Goal: Task Accomplishment & Management: Manage account settings

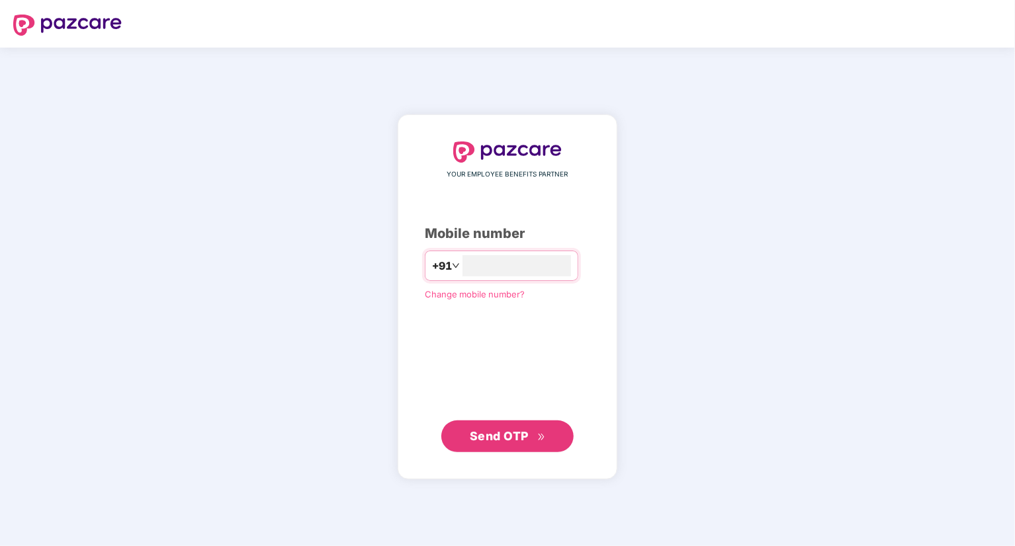
type input "**********"
click at [508, 423] on button "Send OTP" at bounding box center [507, 436] width 132 height 32
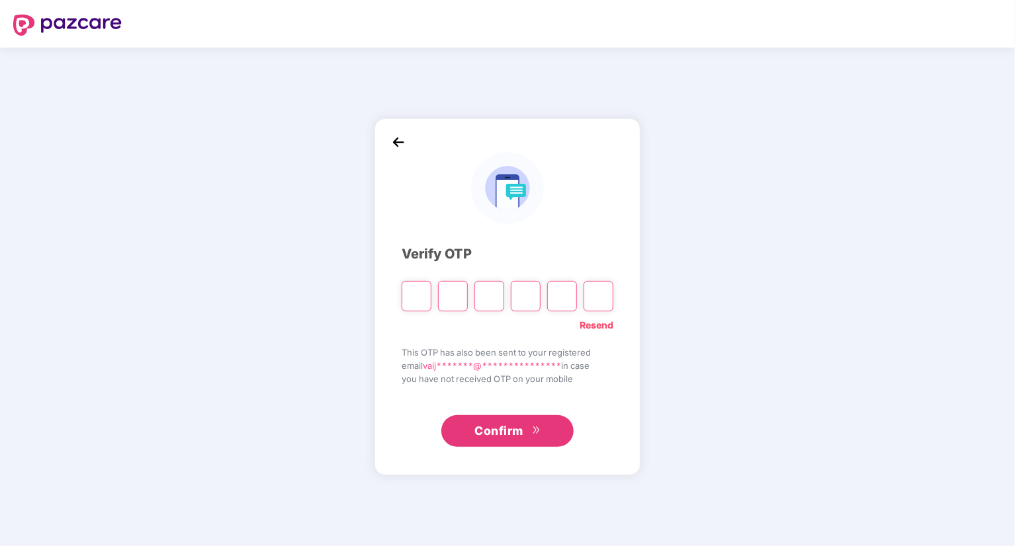
type input "*"
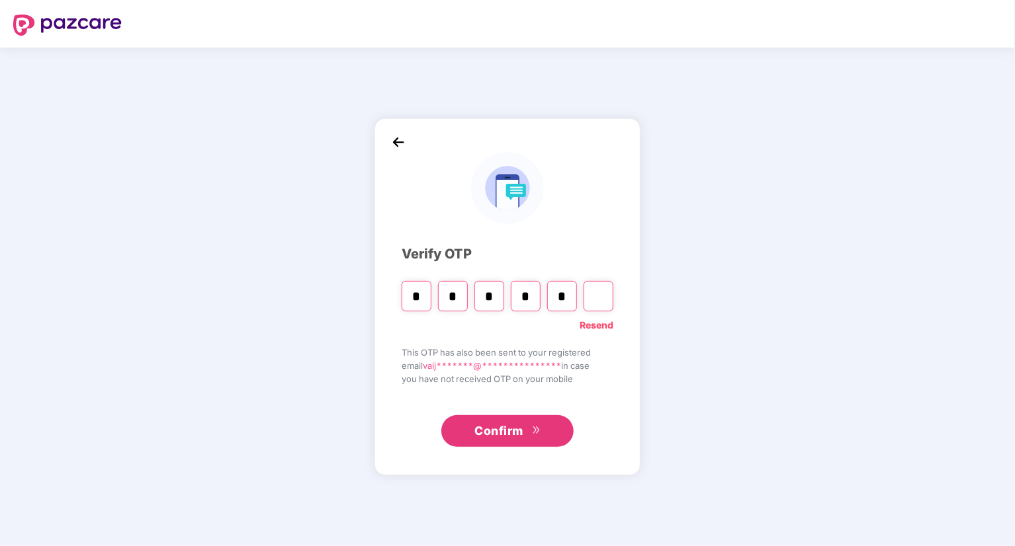
type input "*"
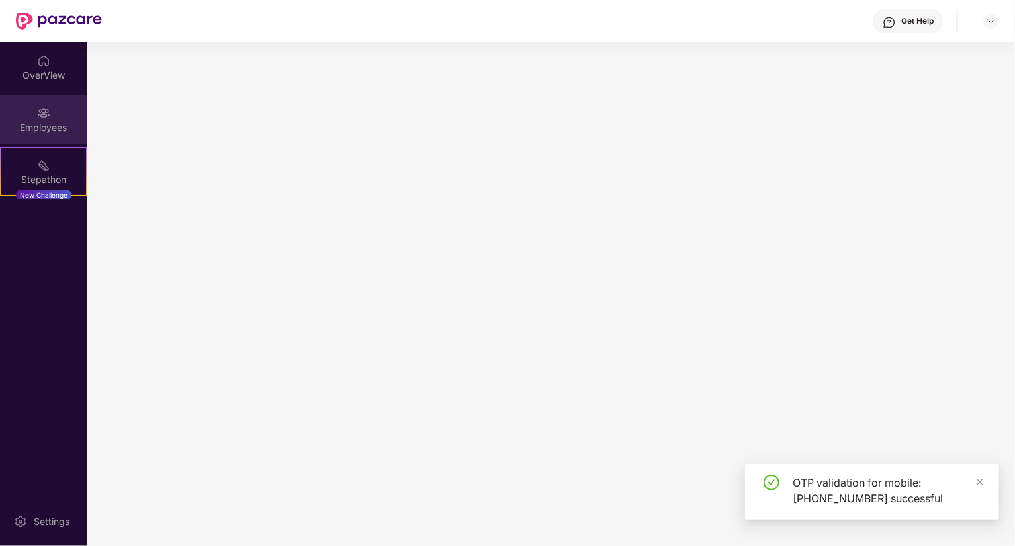
click at [46, 128] on div "Employees" at bounding box center [43, 127] width 87 height 13
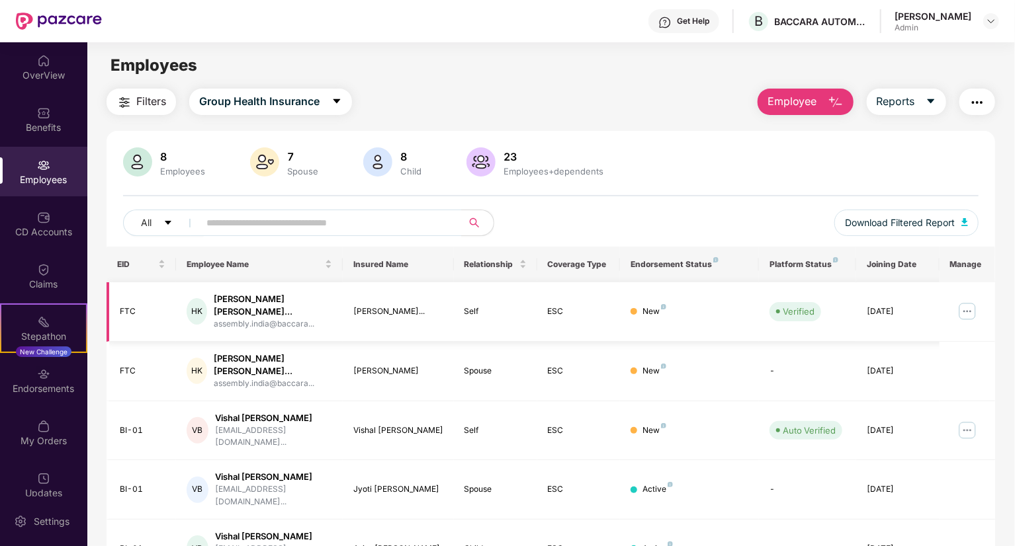
click at [970, 310] on img at bounding box center [966, 311] width 21 height 21
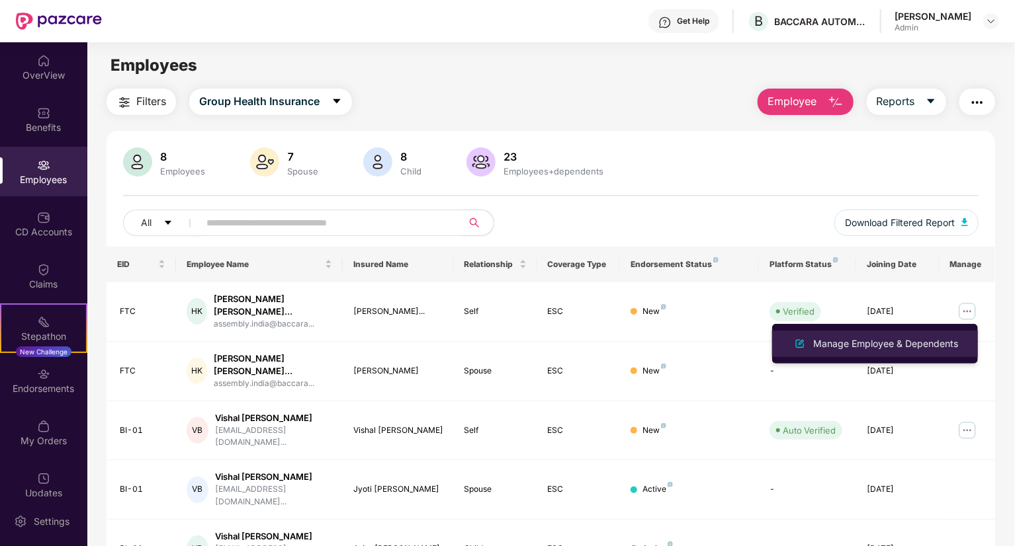
click at [882, 345] on div "Manage Employee & Dependents" at bounding box center [885, 344] width 150 height 15
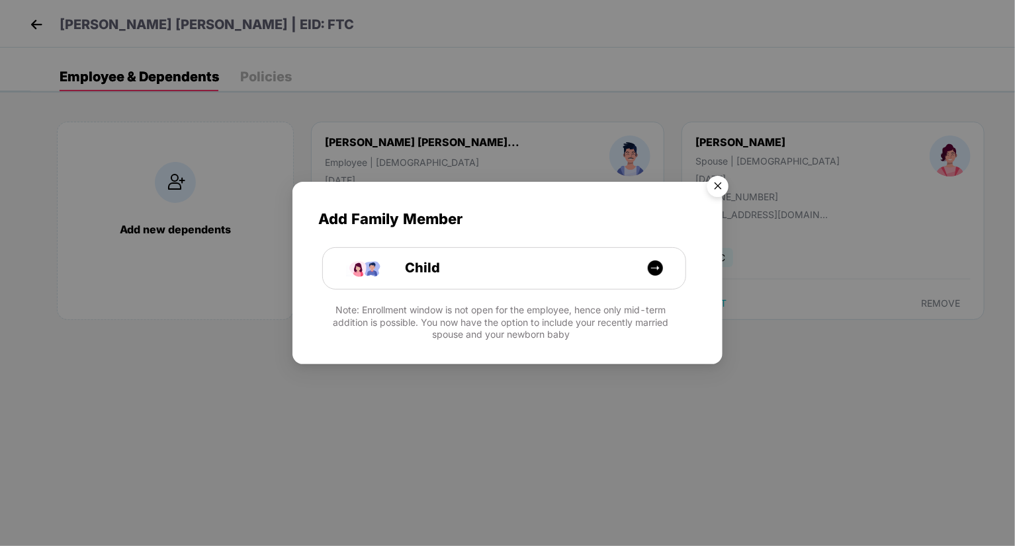
click at [725, 186] on img "Close" at bounding box center [717, 188] width 37 height 37
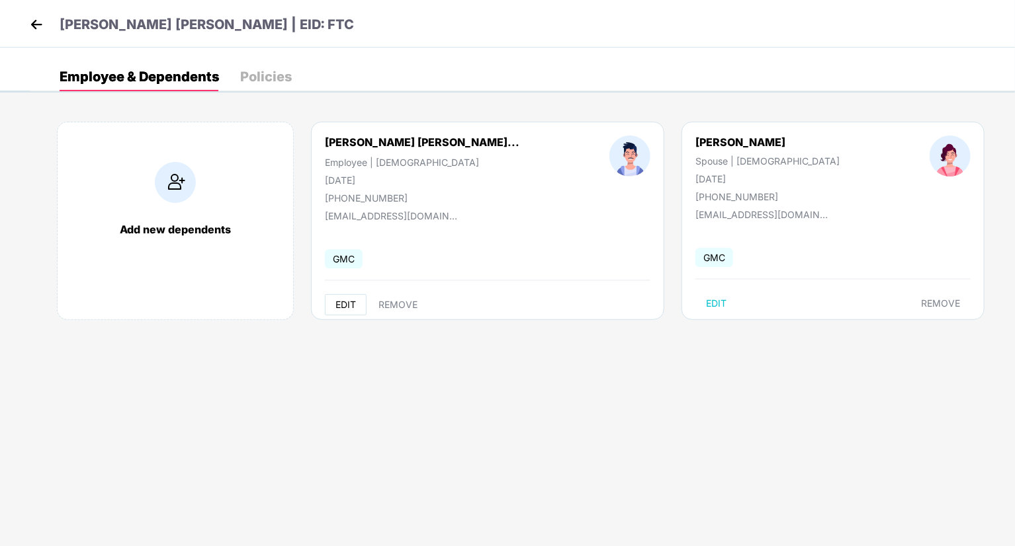
click at [345, 306] on span "EDIT" at bounding box center [345, 305] width 21 height 11
select select "****"
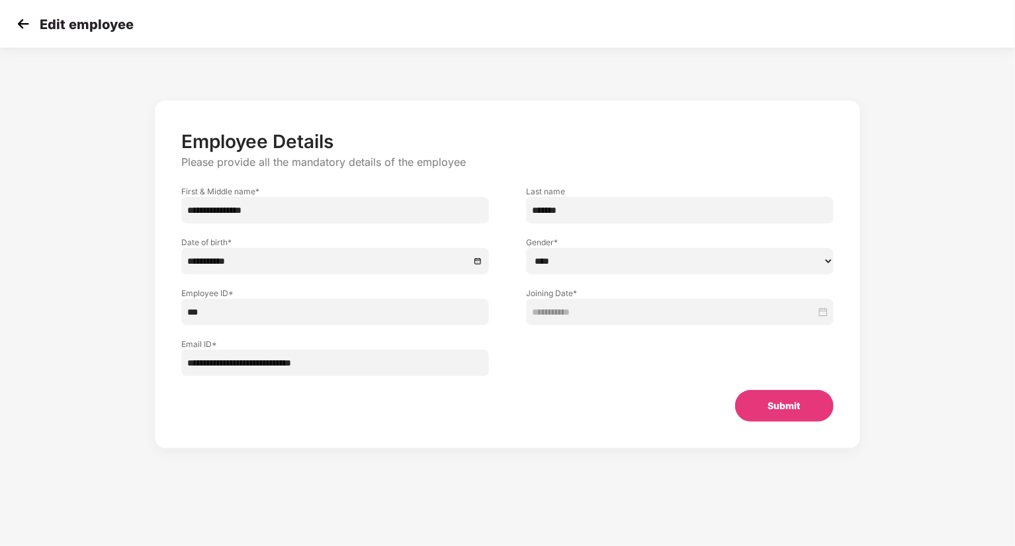
click at [29, 22] on img at bounding box center [23, 24] width 20 height 20
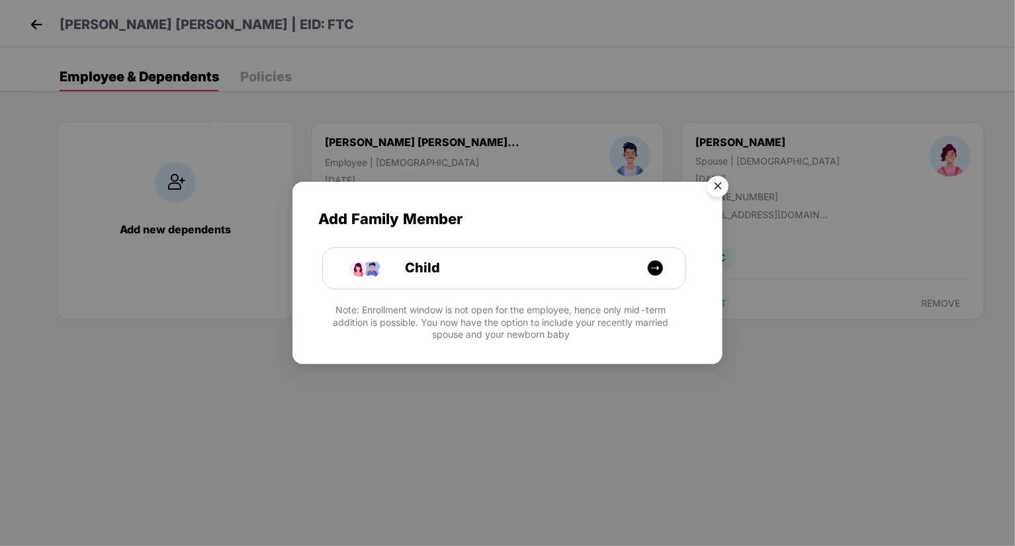
click at [720, 177] on img "Close" at bounding box center [717, 188] width 37 height 37
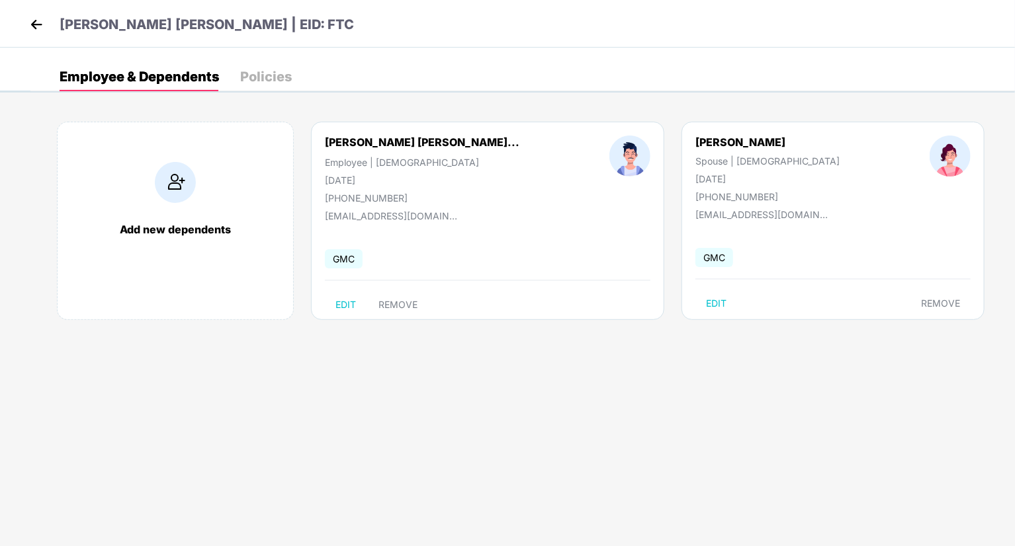
click at [263, 79] on div "Policies" at bounding box center [266, 76] width 52 height 13
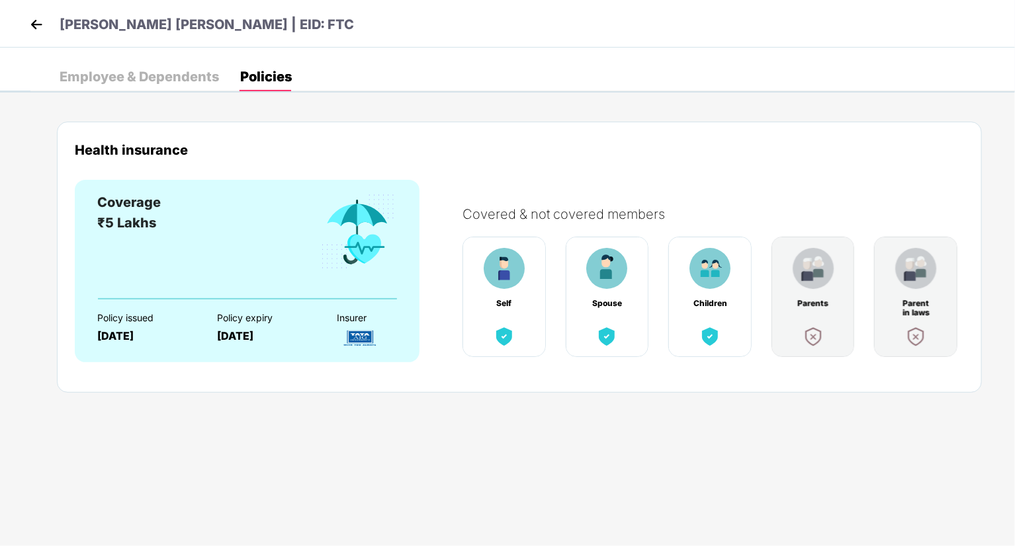
click at [35, 27] on img at bounding box center [36, 25] width 20 height 20
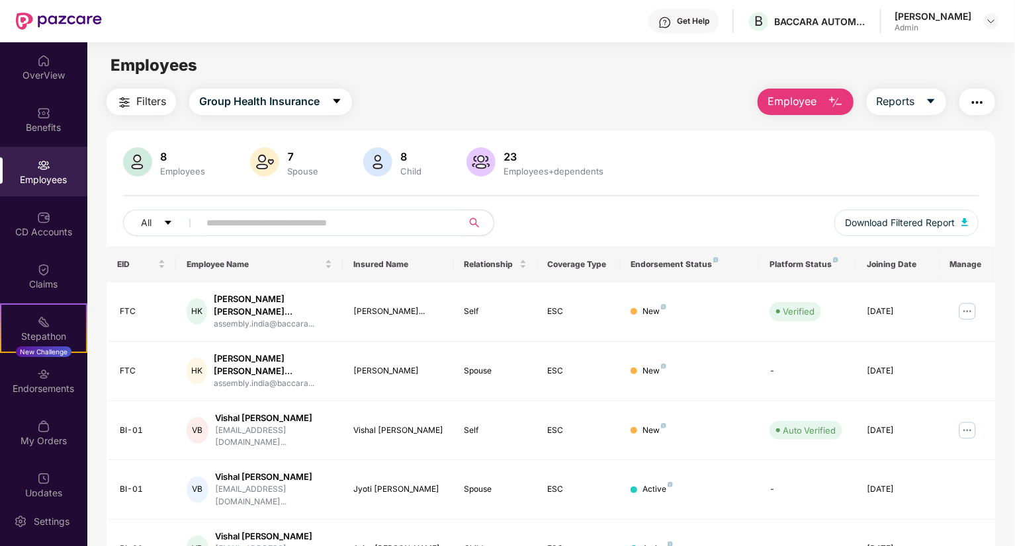
click at [292, 175] on div "Spouse" at bounding box center [302, 171] width 36 height 11
click at [325, 99] on button "Group Health Insurance" at bounding box center [270, 102] width 163 height 26
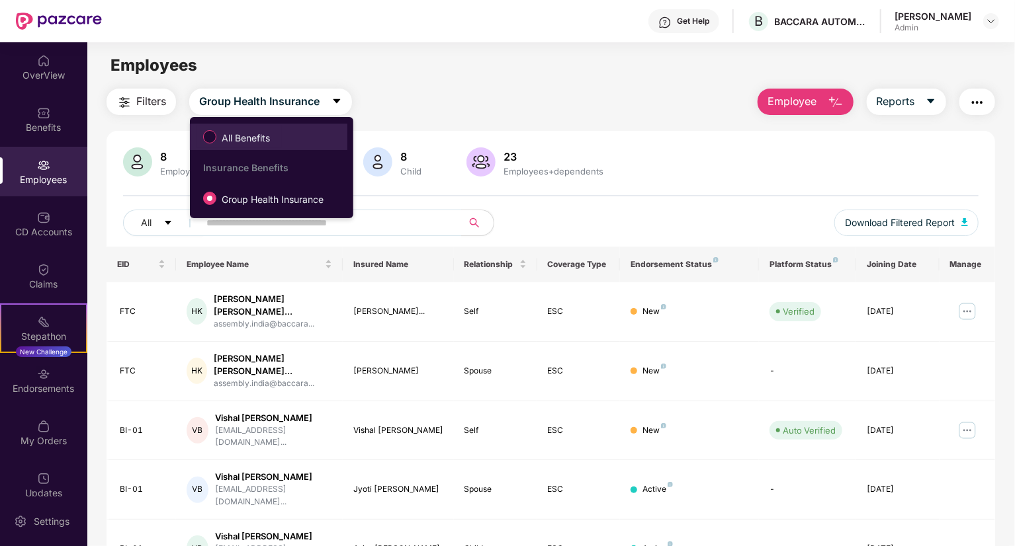
click at [255, 138] on span "All Benefits" at bounding box center [245, 138] width 59 height 15
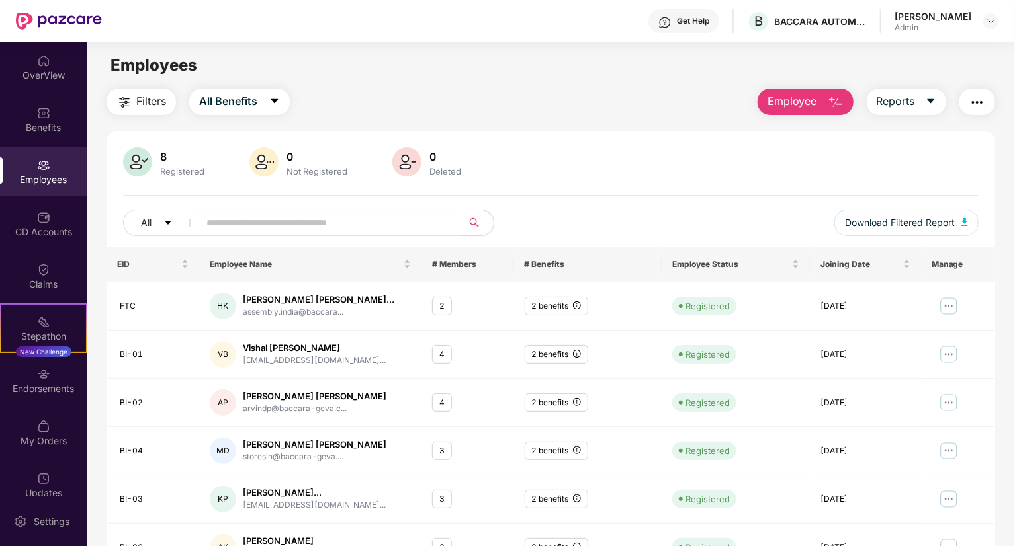
scroll to position [62, 0]
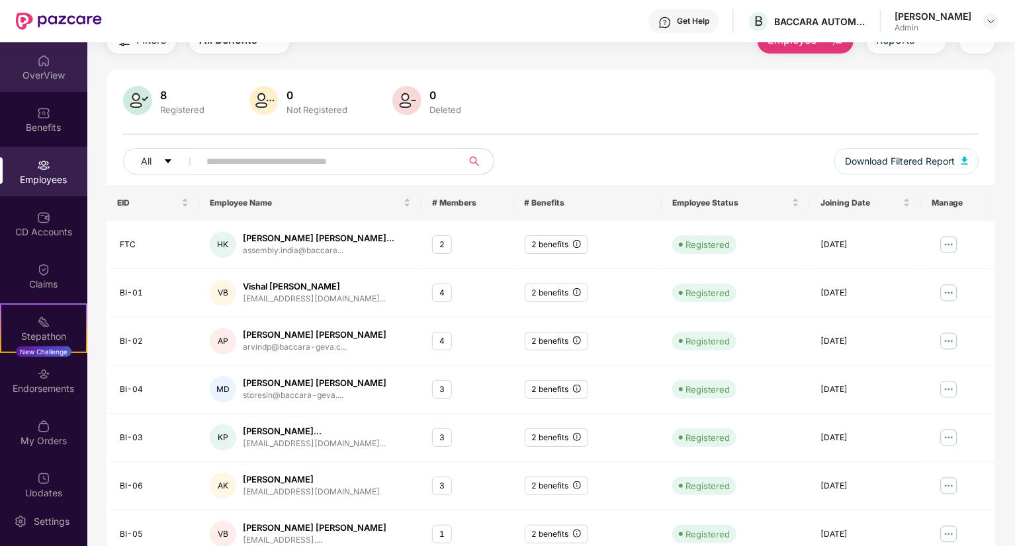
click at [37, 67] on div "OverView" at bounding box center [43, 67] width 87 height 50
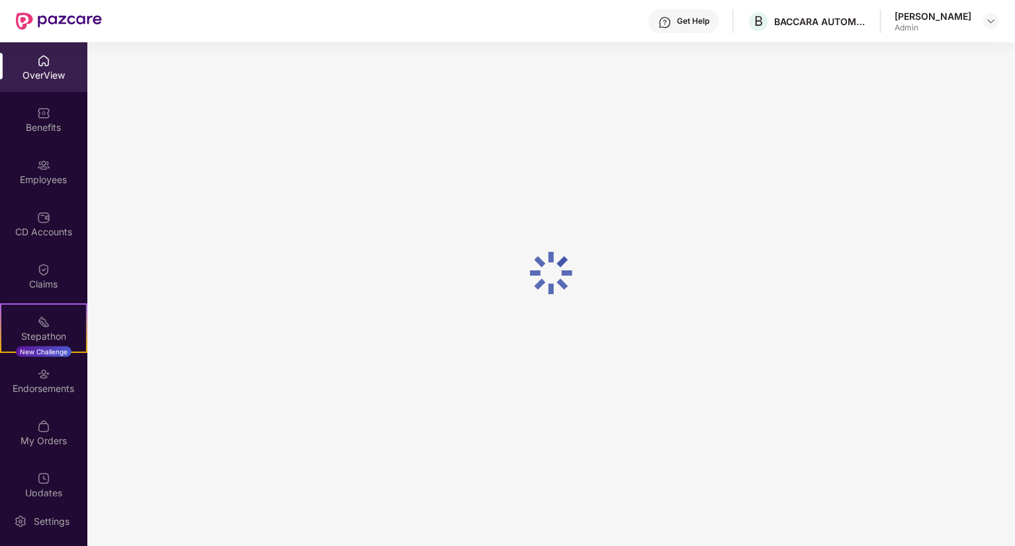
scroll to position [42, 0]
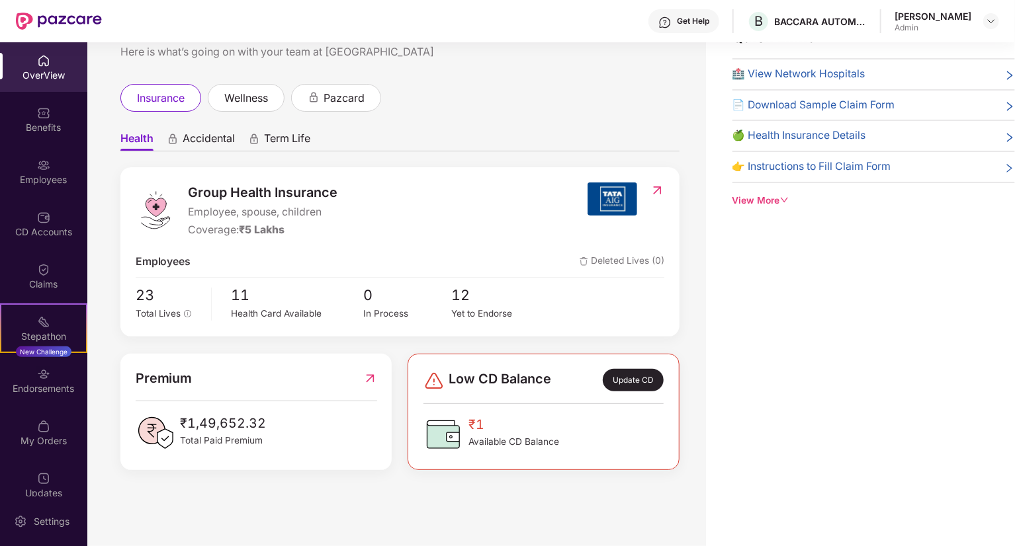
click at [624, 388] on div "Update CD" at bounding box center [633, 380] width 61 height 22
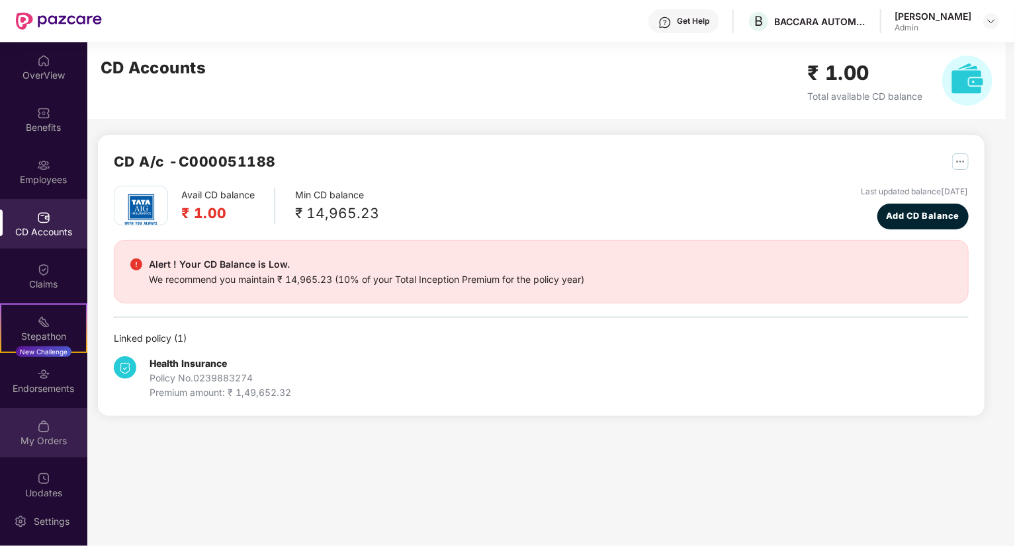
click at [37, 438] on div "My Orders" at bounding box center [43, 441] width 87 height 13
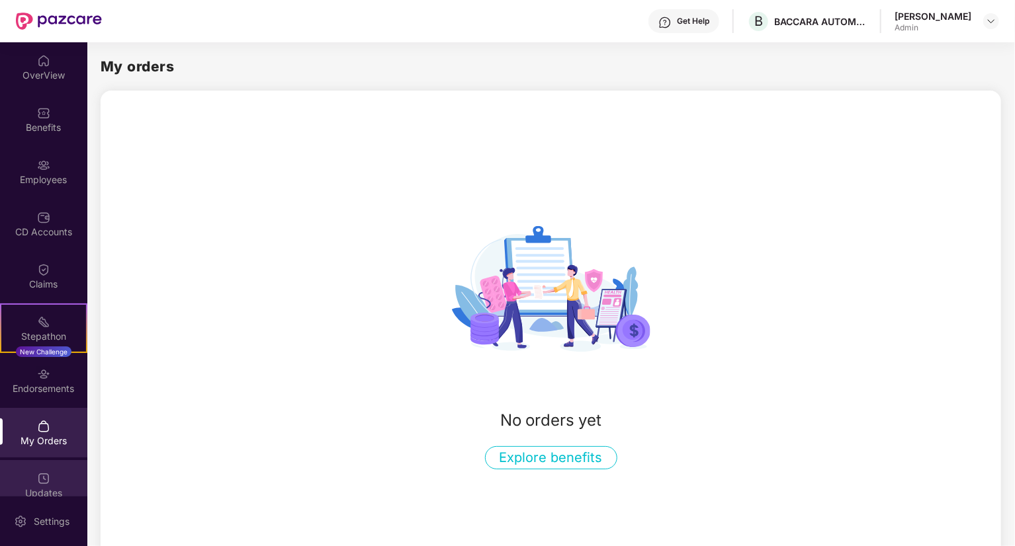
click at [40, 481] on img at bounding box center [43, 478] width 13 height 13
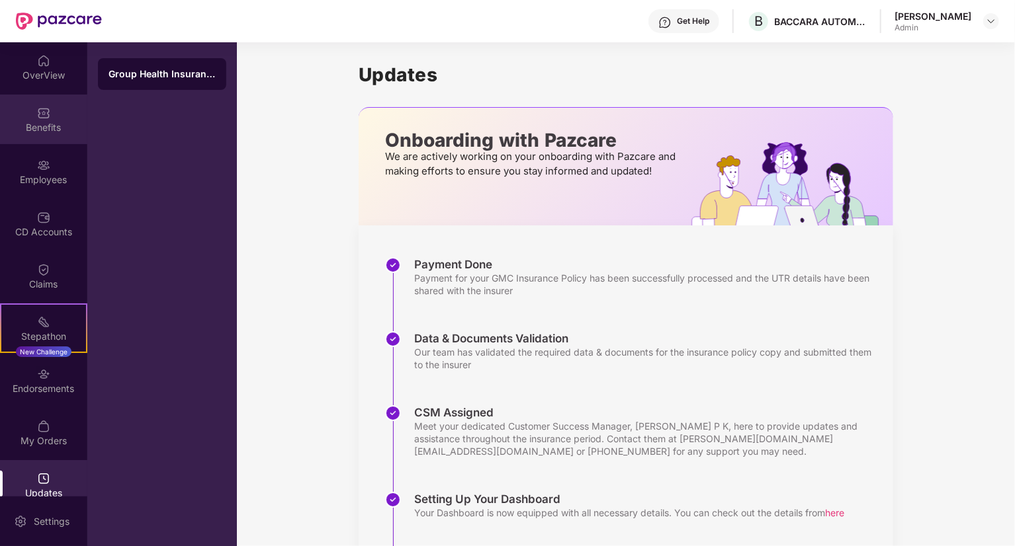
click at [45, 121] on div "Benefits" at bounding box center [43, 127] width 87 height 13
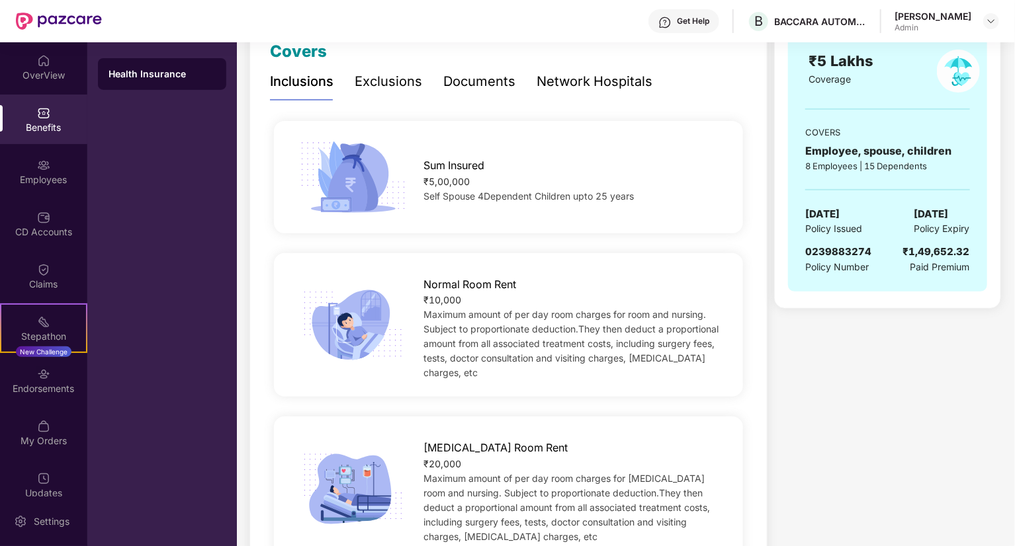
scroll to position [161, 0]
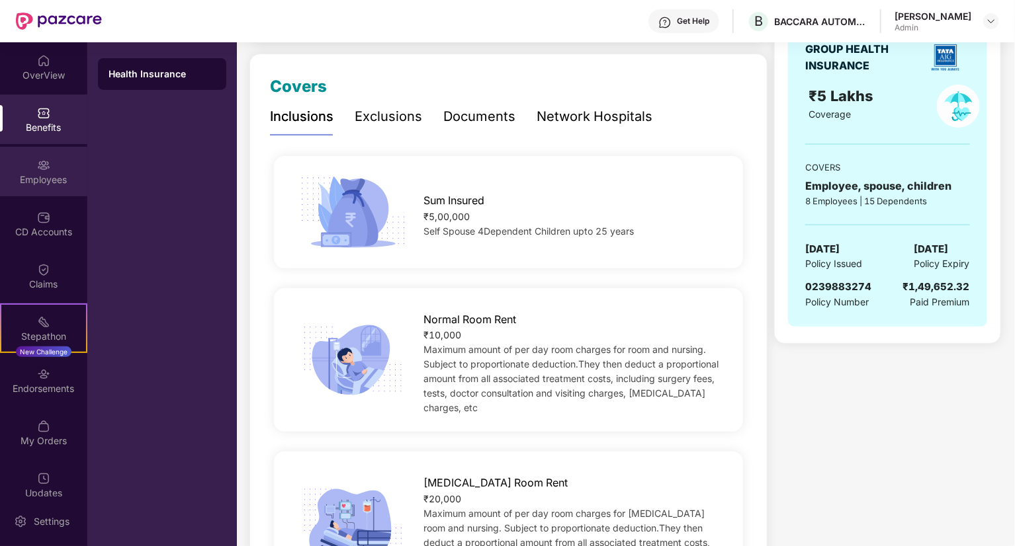
click at [34, 178] on div "Employees" at bounding box center [43, 179] width 87 height 13
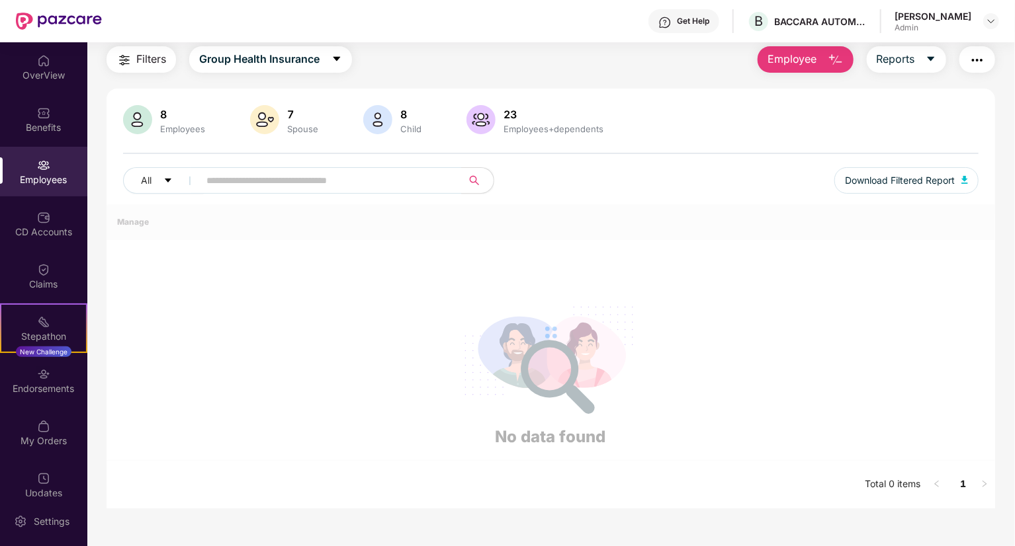
scroll to position [161, 0]
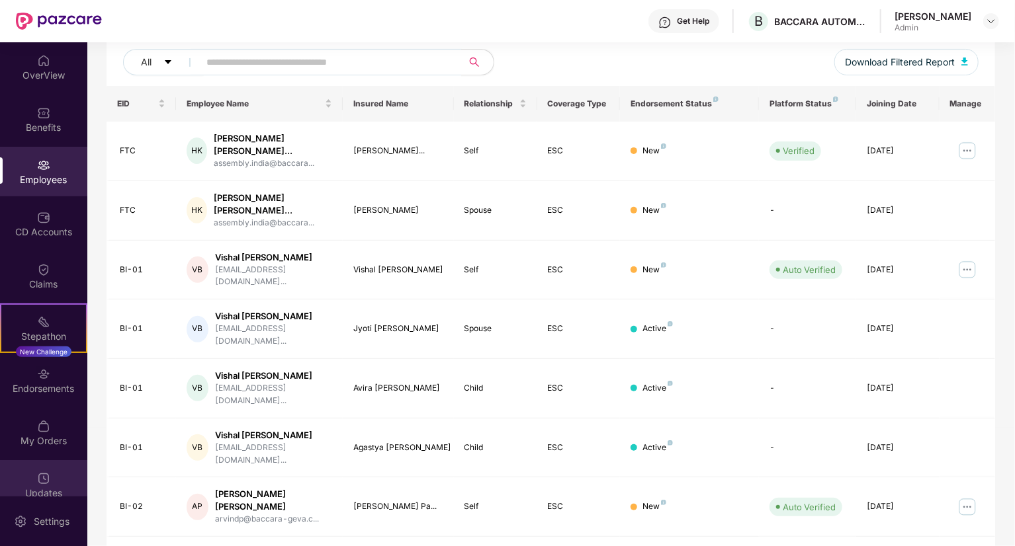
click at [42, 494] on div "Updates" at bounding box center [43, 493] width 87 height 13
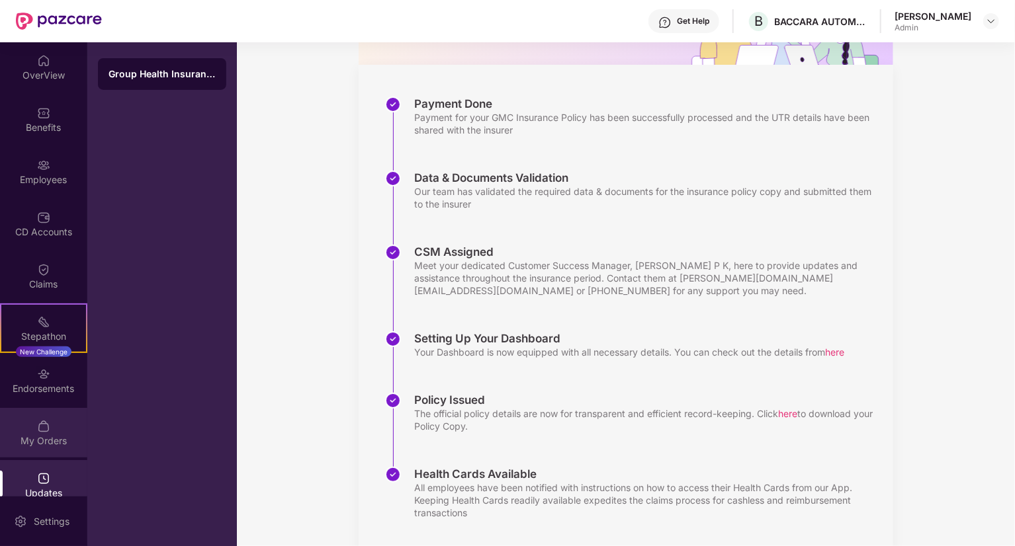
click at [42, 421] on img at bounding box center [43, 426] width 13 height 13
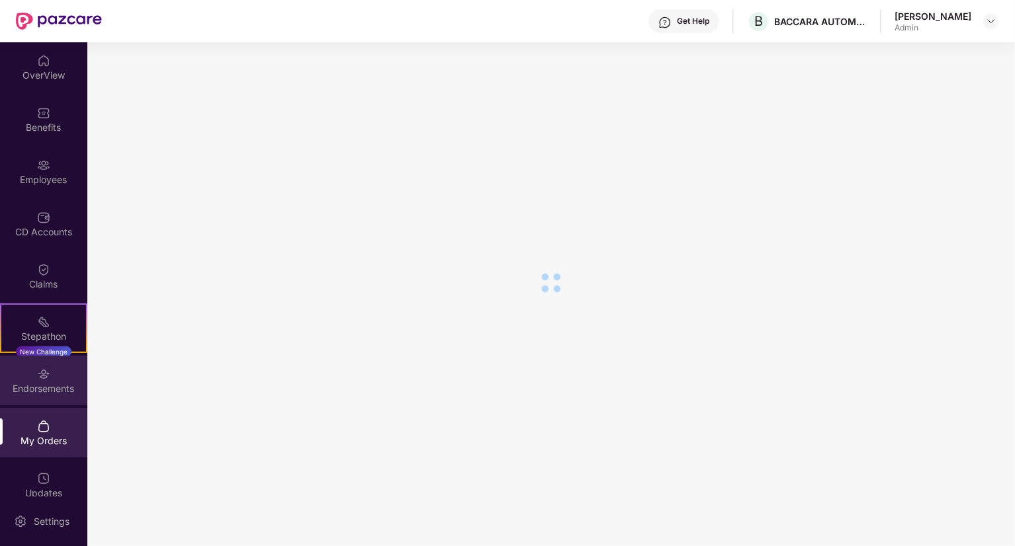
scroll to position [22, 0]
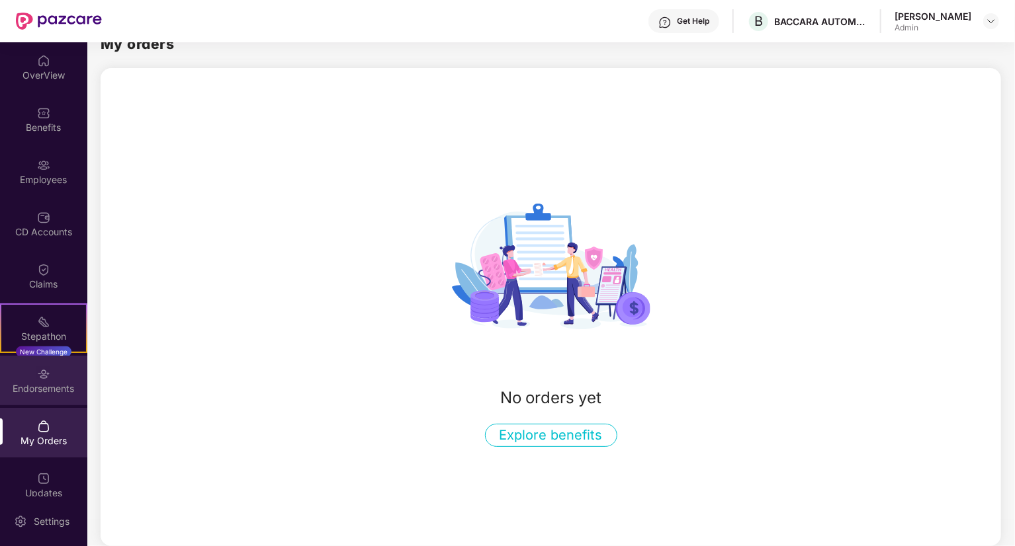
click at [38, 376] on img at bounding box center [43, 374] width 13 height 13
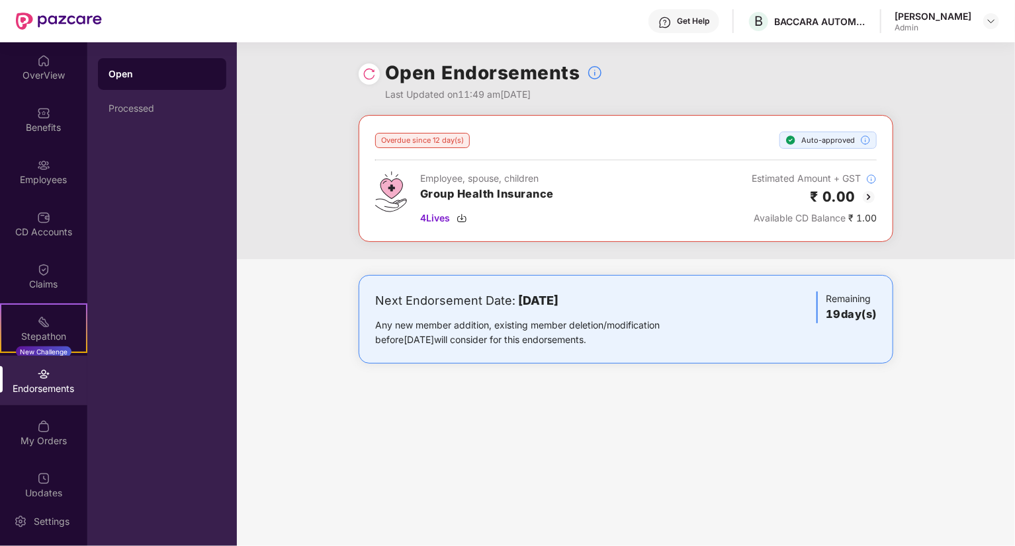
click at [868, 196] on img at bounding box center [868, 197] width 16 height 16
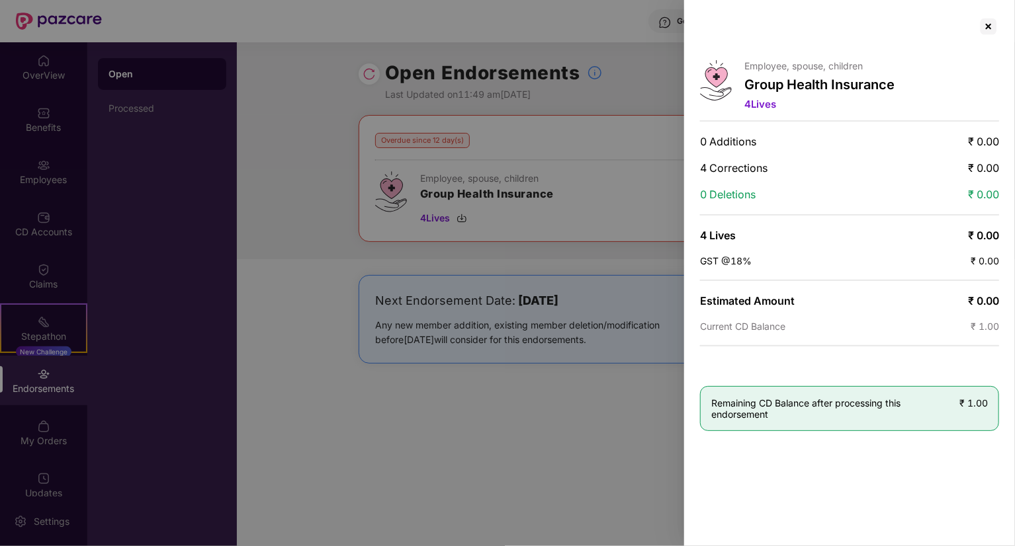
click at [493, 413] on div at bounding box center [507, 273] width 1015 height 546
click at [990, 22] on div at bounding box center [987, 26] width 21 height 21
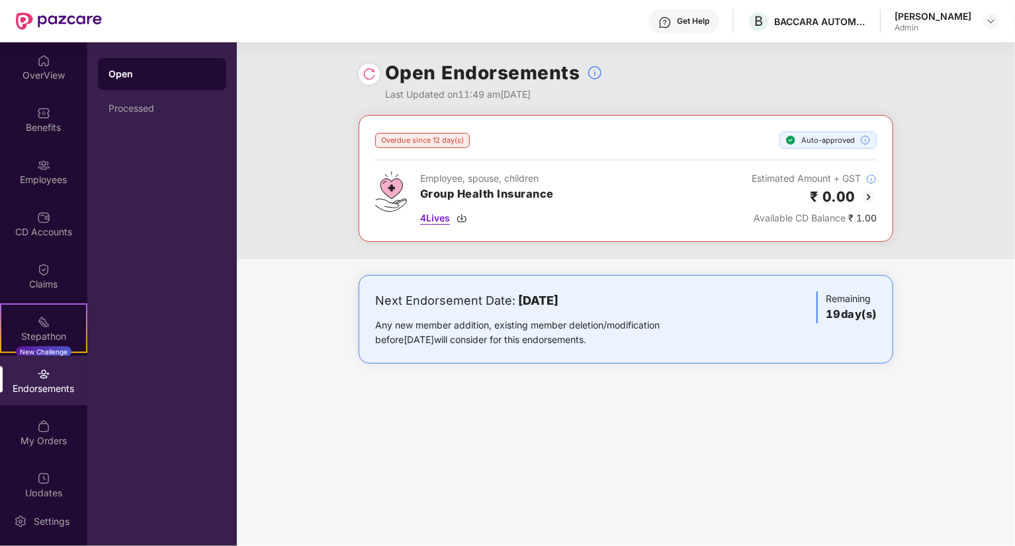
click at [463, 215] on img at bounding box center [461, 218] width 11 height 11
click at [143, 110] on div "Processed" at bounding box center [161, 108] width 107 height 11
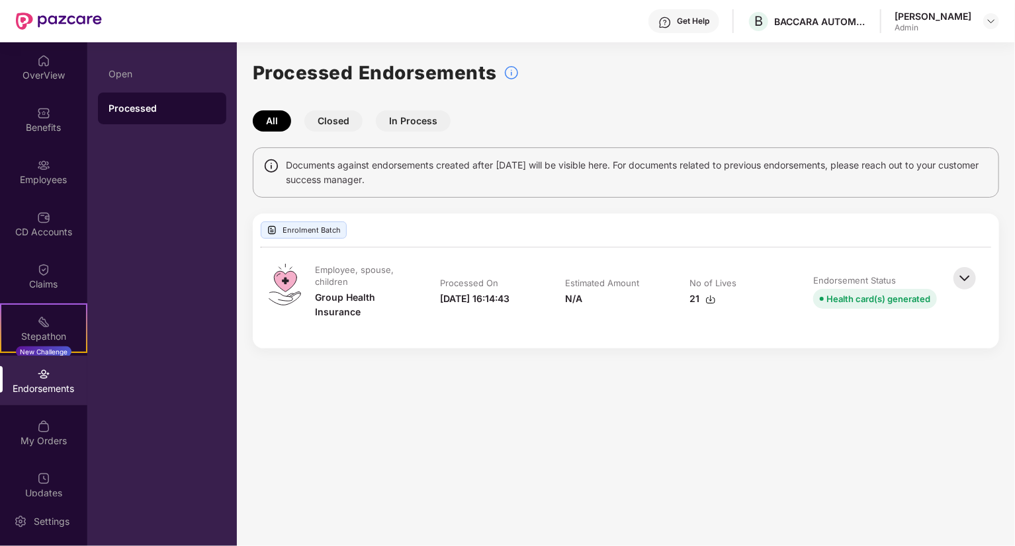
click at [965, 276] on img at bounding box center [964, 278] width 29 height 29
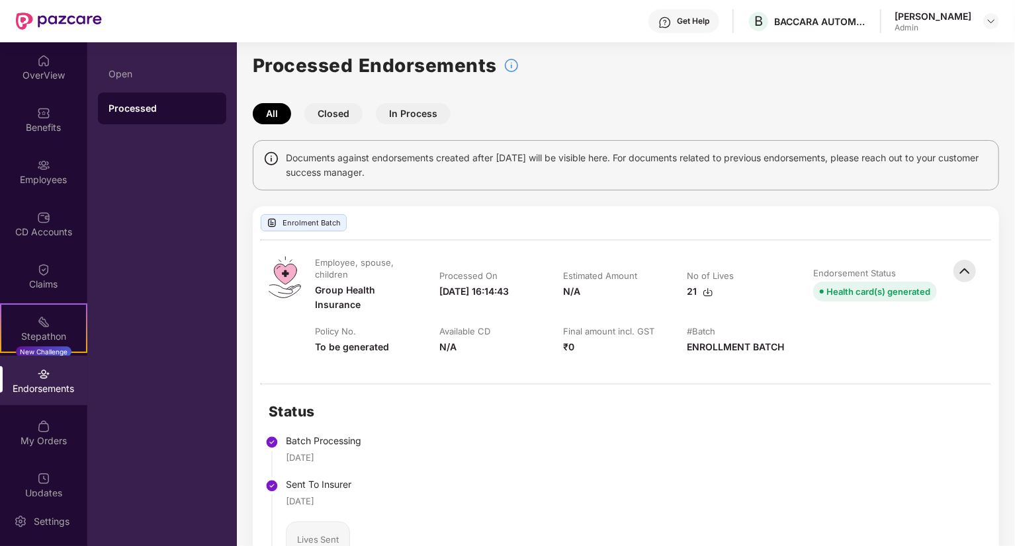
scroll to position [5, 0]
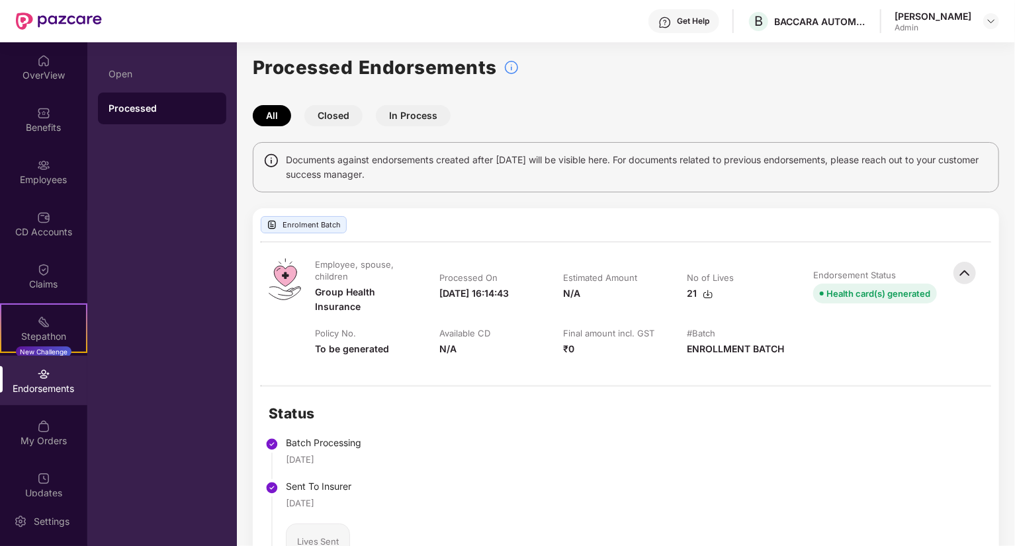
click at [399, 116] on button "In Process" at bounding box center [413, 115] width 75 height 21
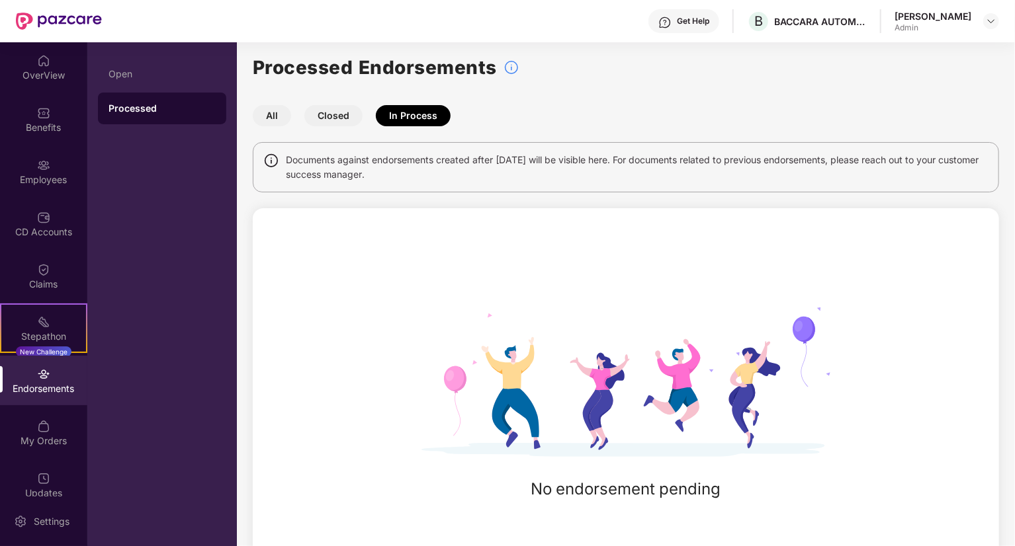
click at [327, 116] on button "Closed" at bounding box center [333, 115] width 58 height 21
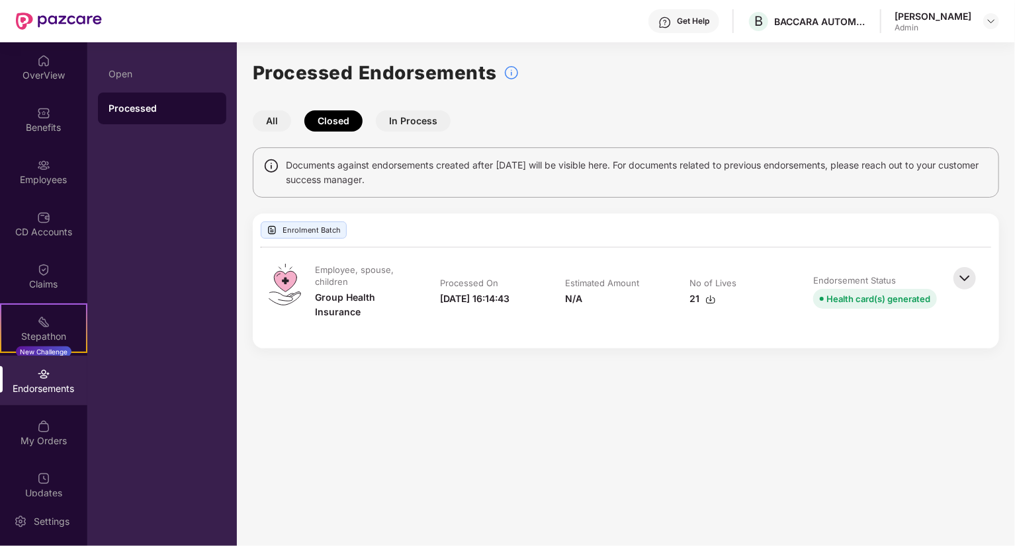
scroll to position [0, 0]
click at [964, 284] on img at bounding box center [964, 278] width 29 height 29
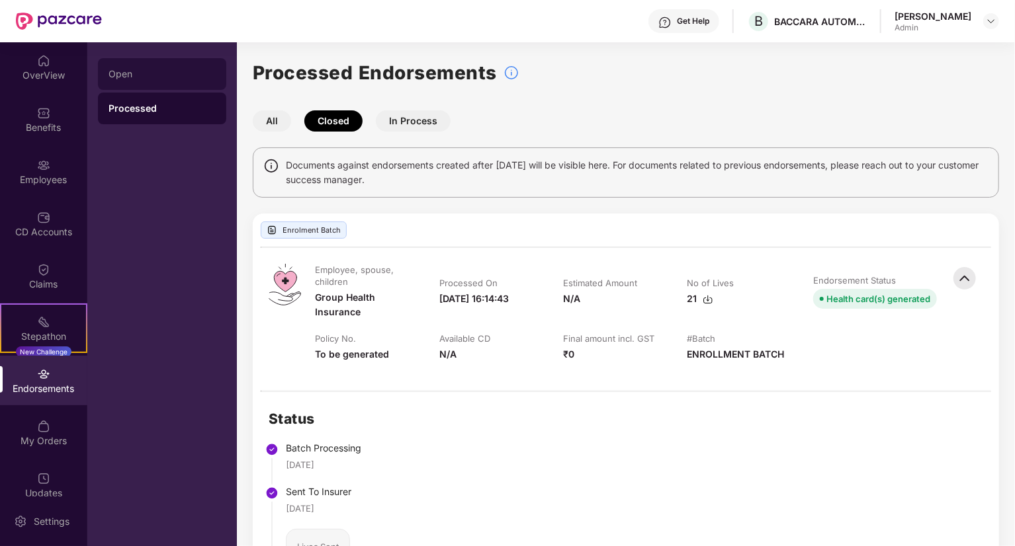
click at [128, 77] on div "Open" at bounding box center [161, 74] width 107 height 11
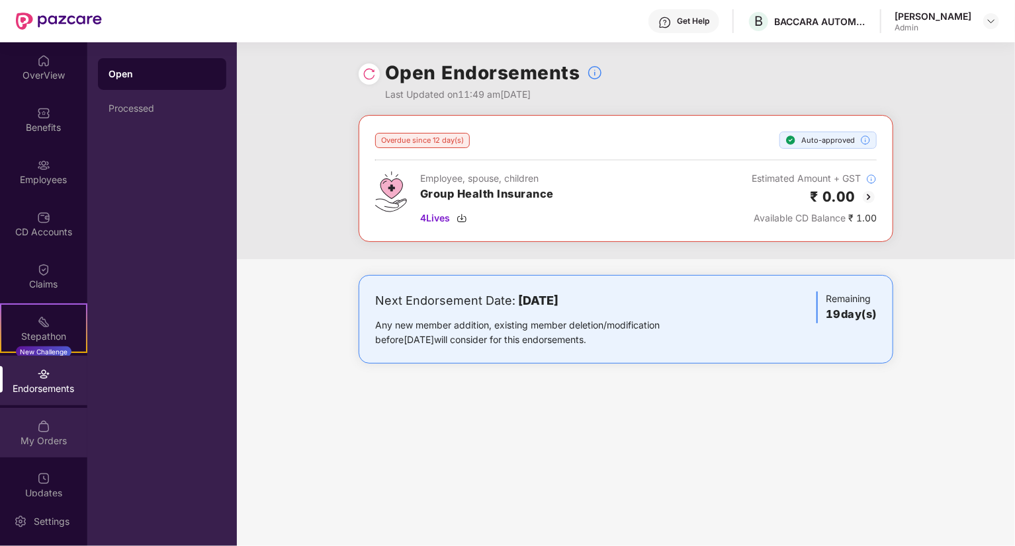
click at [38, 429] on img at bounding box center [43, 426] width 13 height 13
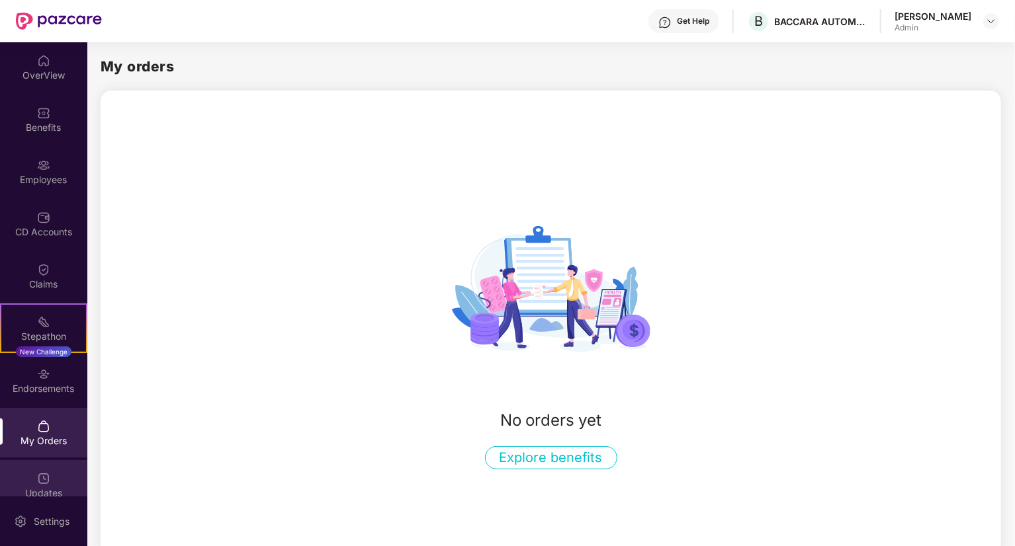
click at [43, 478] on img at bounding box center [43, 478] width 13 height 13
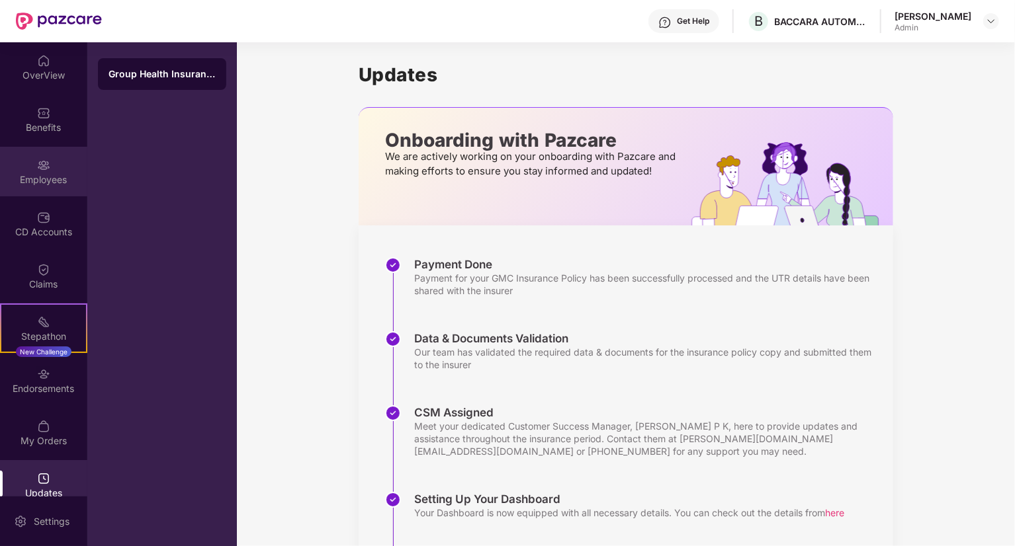
click at [42, 163] on img at bounding box center [43, 165] width 13 height 13
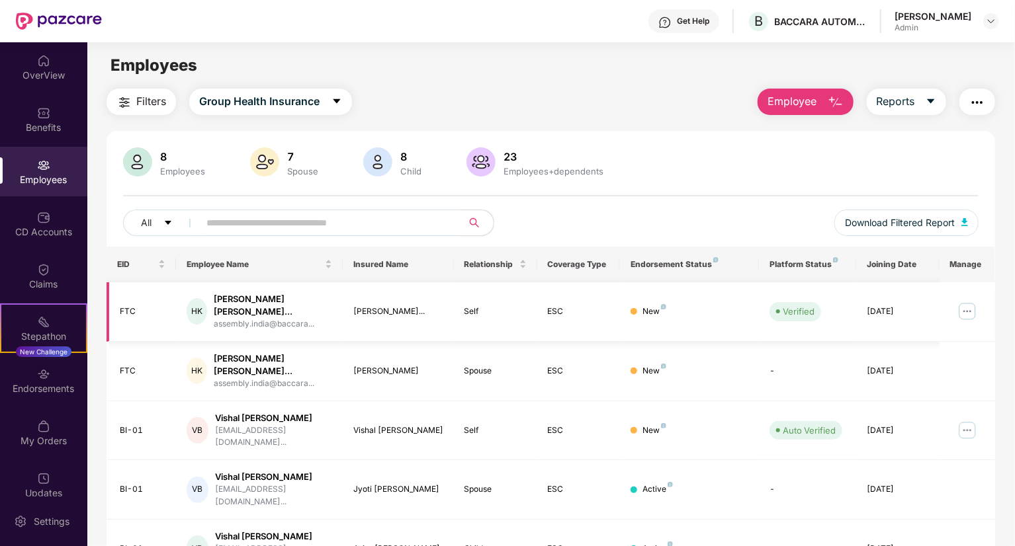
click at [968, 313] on img at bounding box center [966, 311] width 21 height 21
drag, startPoint x: 1013, startPoint y: 244, endPoint x: 1015, endPoint y: 357, distance: 113.1
click at [1014, 357] on html "Get Help B BACCARA AUTOMATION AND CONTROL INDIA PRIVATE LIMITED [PERSON_NAME] A…" at bounding box center [507, 273] width 1015 height 546
click at [37, 218] on img at bounding box center [43, 217] width 13 height 13
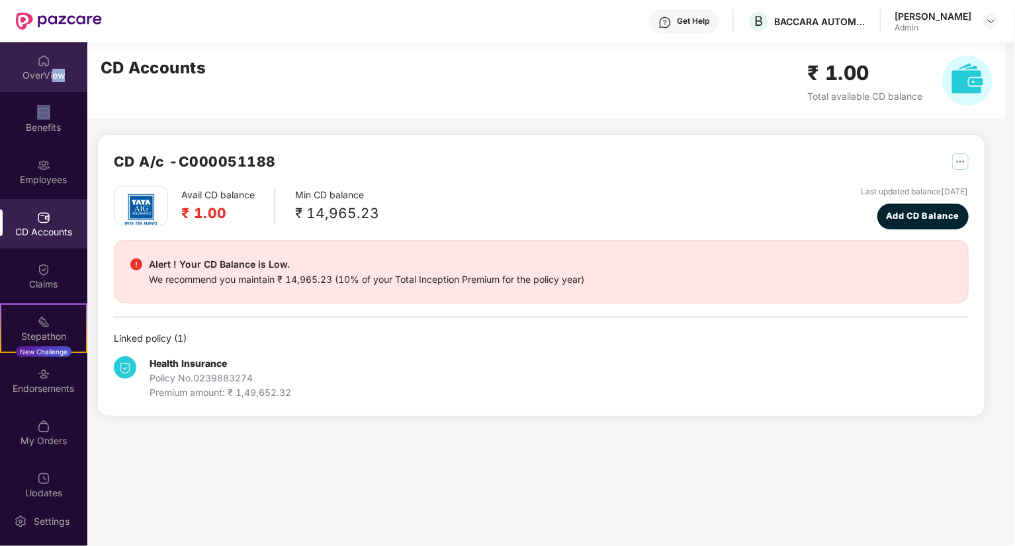
drag, startPoint x: 53, startPoint y: 96, endPoint x: 50, endPoint y: 78, distance: 18.1
click at [50, 78] on div "OverView Benefits Employees CD Accounts Claims Stepathon New Challenge Endorsem…" at bounding box center [43, 269] width 87 height 454
click at [50, 78] on div "OverView" at bounding box center [43, 75] width 87 height 13
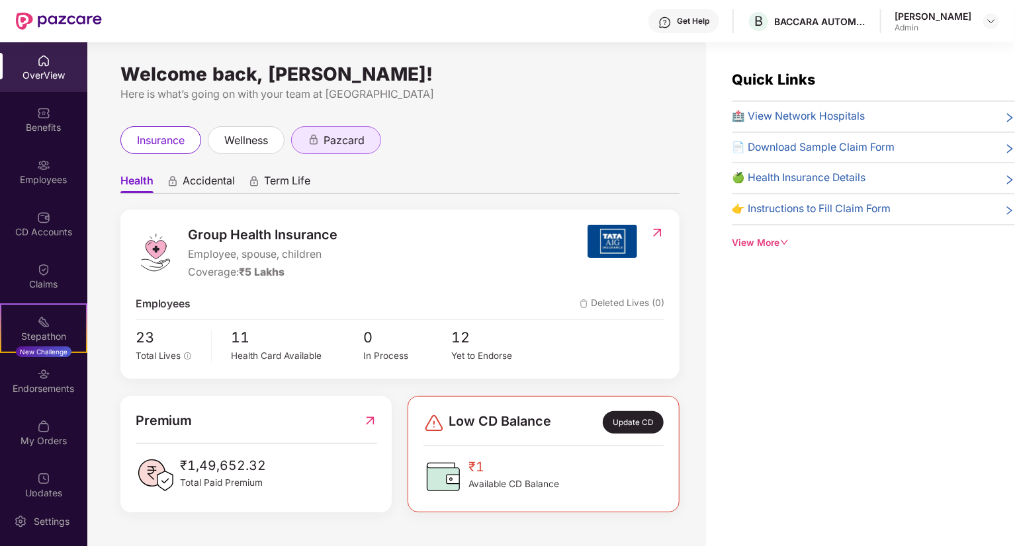
click at [342, 146] on span "pazcard" at bounding box center [343, 140] width 41 height 17
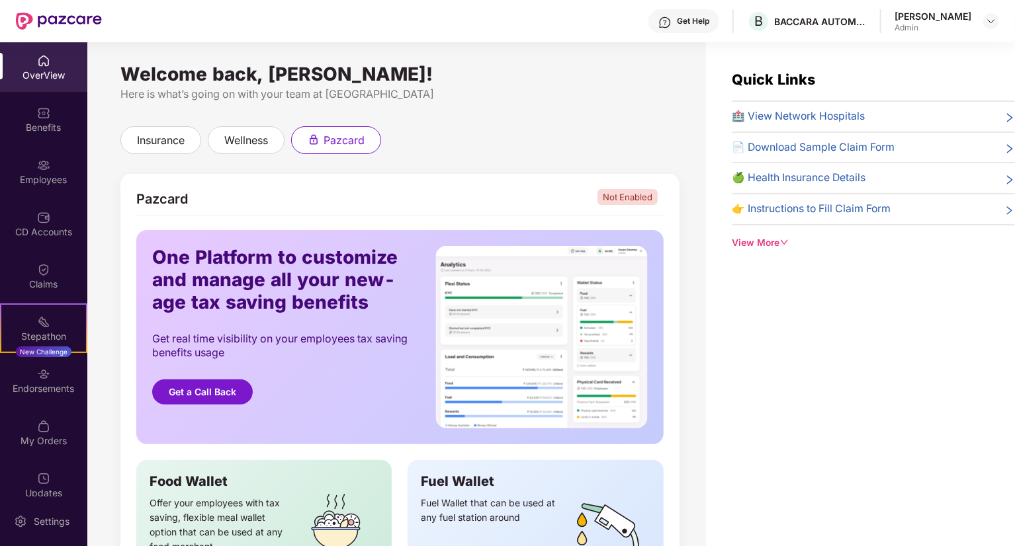
click at [769, 244] on div "View More" at bounding box center [873, 243] width 282 height 15
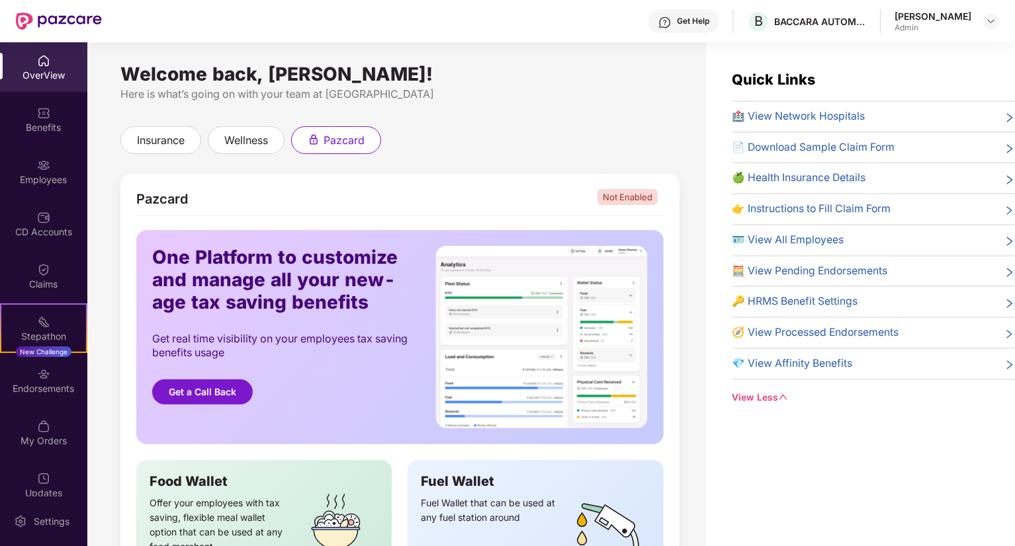
click at [806, 269] on span "🧮 View Pending Endorsements" at bounding box center [809, 271] width 155 height 17
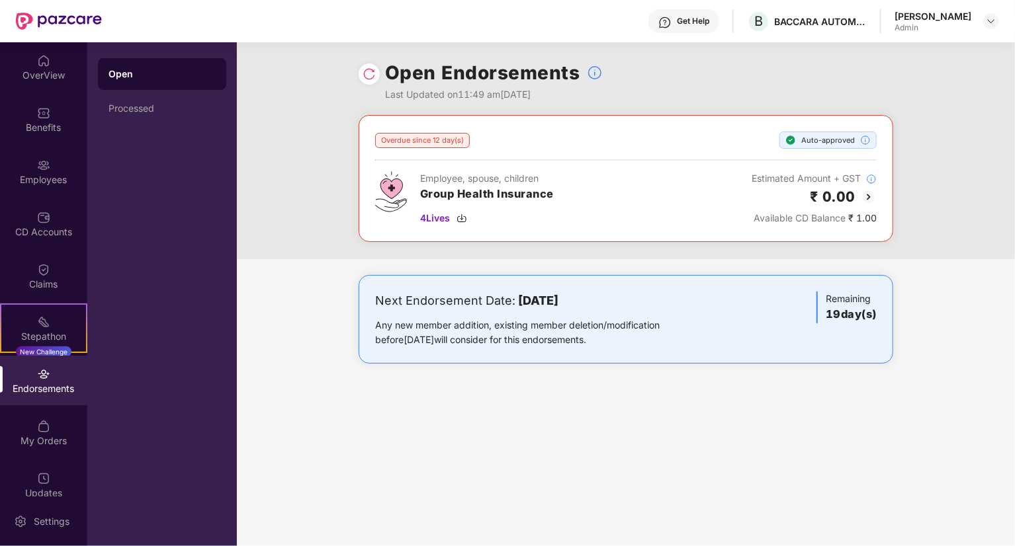
click at [870, 193] on img at bounding box center [868, 197] width 16 height 16
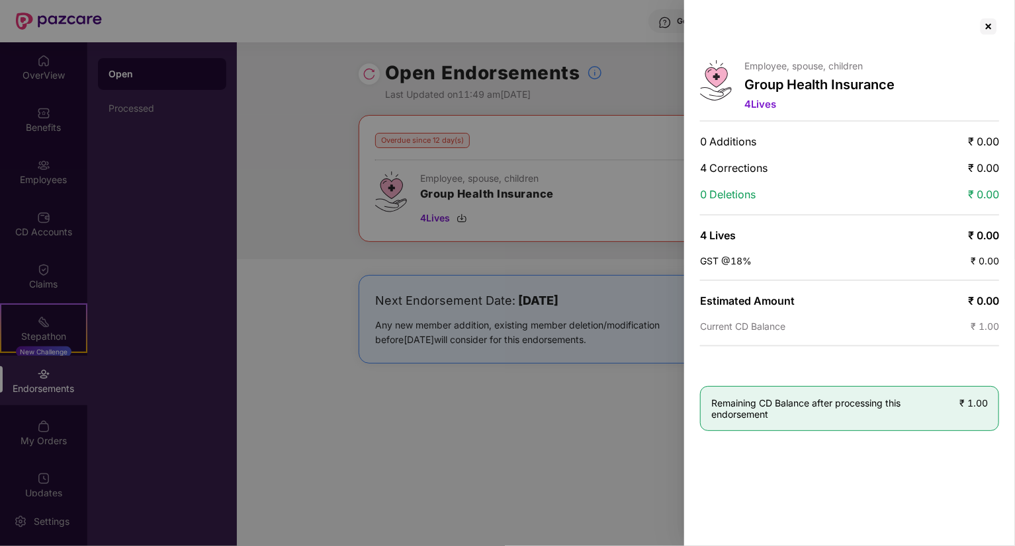
click at [540, 475] on div at bounding box center [507, 273] width 1015 height 546
click at [989, 28] on div at bounding box center [987, 26] width 21 height 21
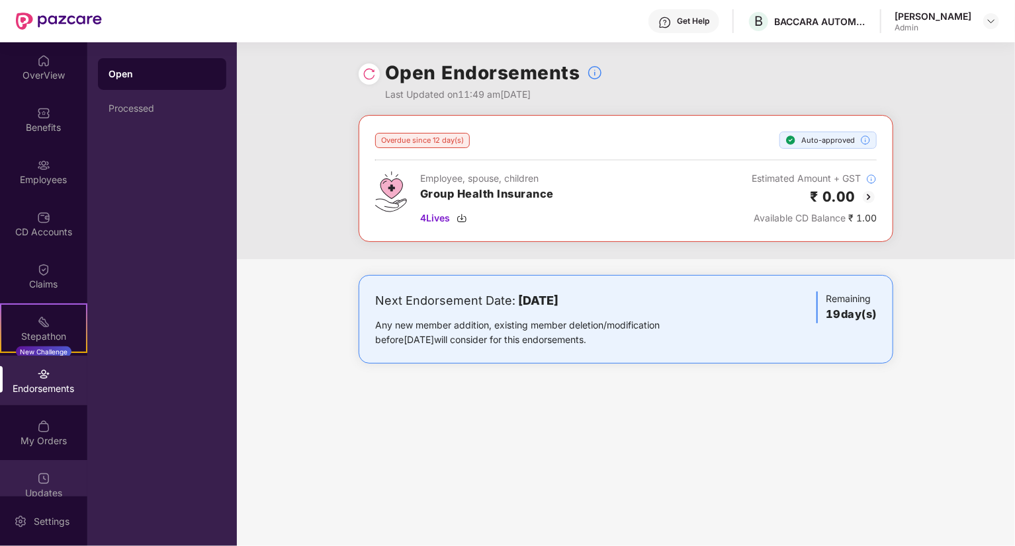
click at [41, 492] on div "Updates" at bounding box center [43, 493] width 87 height 13
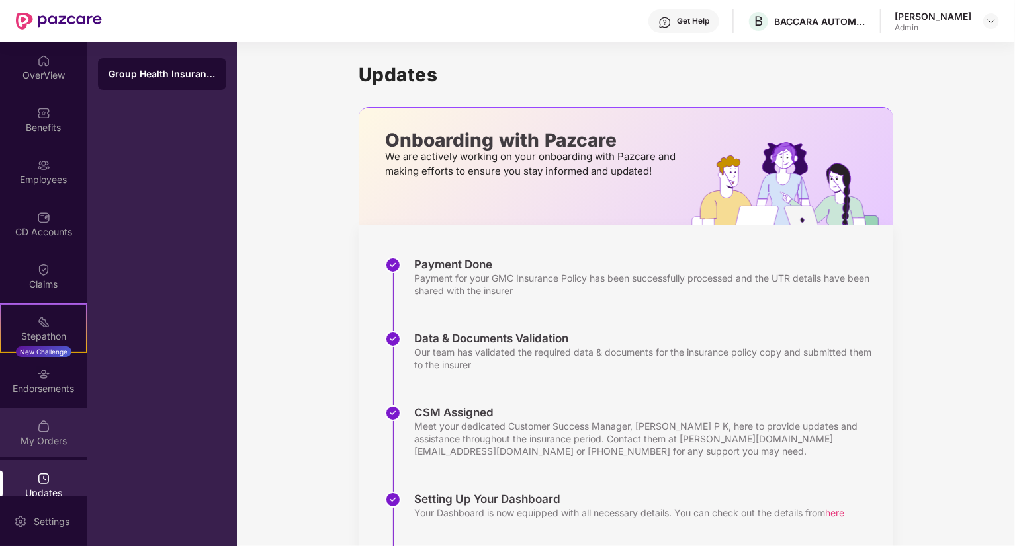
click at [55, 429] on div "My Orders" at bounding box center [43, 433] width 87 height 50
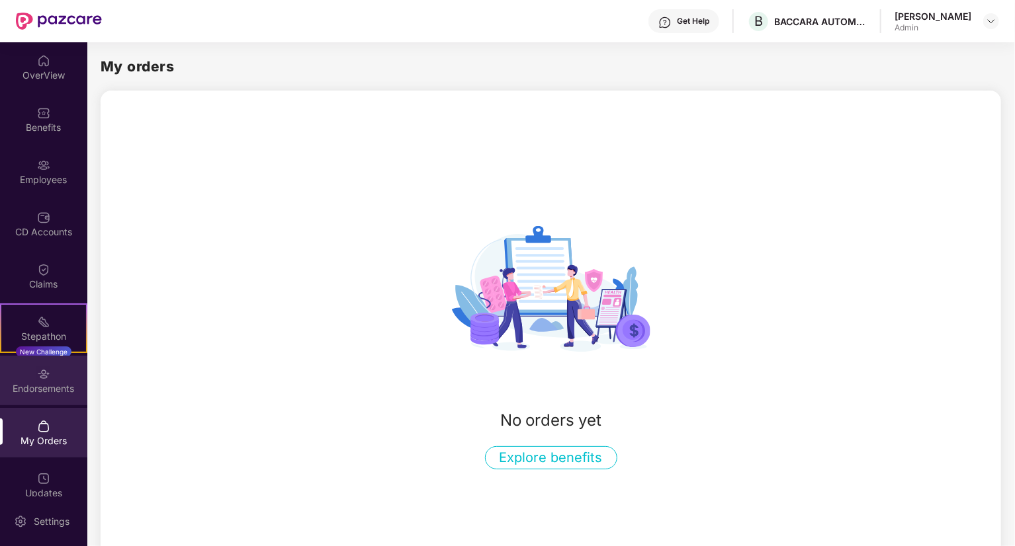
click at [52, 390] on div "Endorsements" at bounding box center [43, 388] width 87 height 13
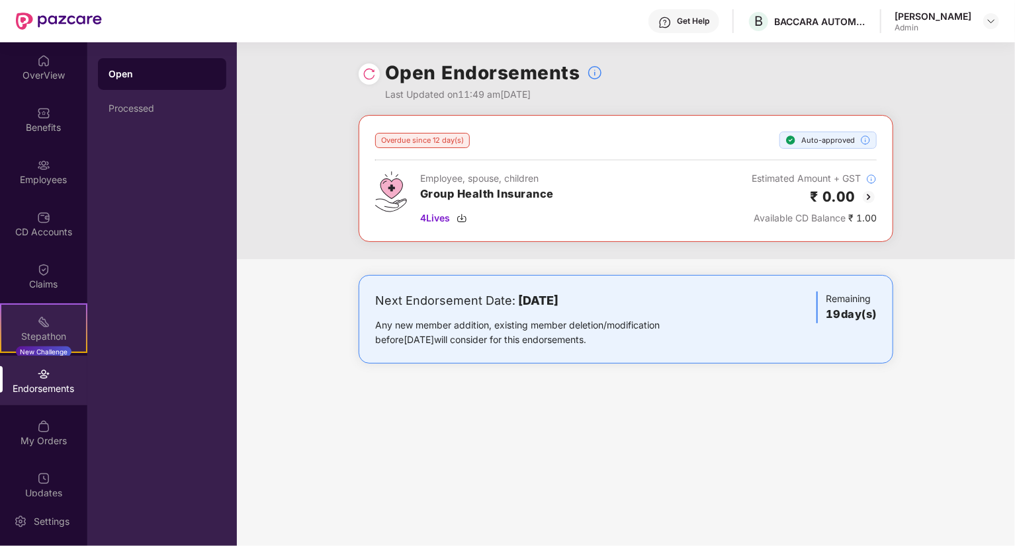
click at [41, 319] on img at bounding box center [43, 321] width 13 height 13
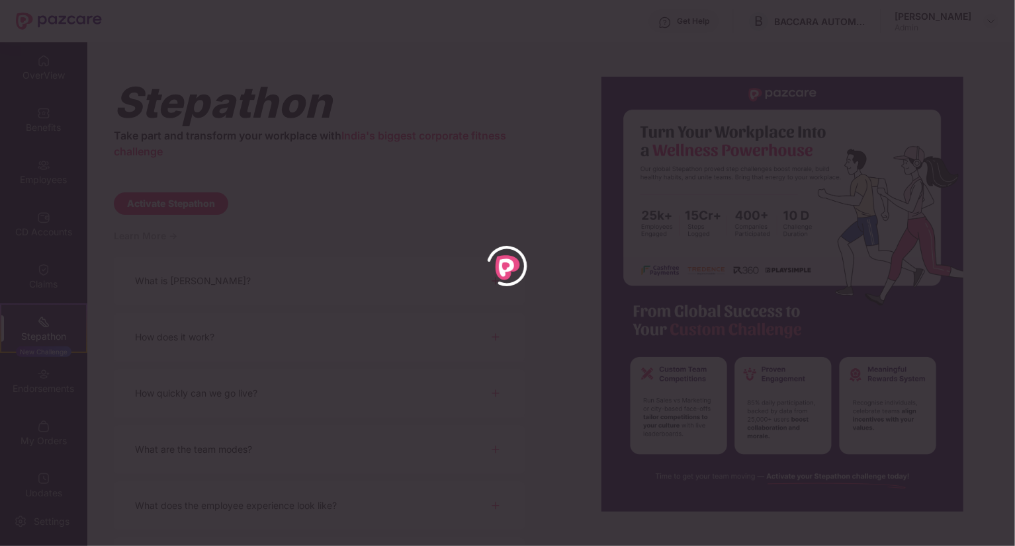
click at [41, 319] on div at bounding box center [507, 273] width 1015 height 546
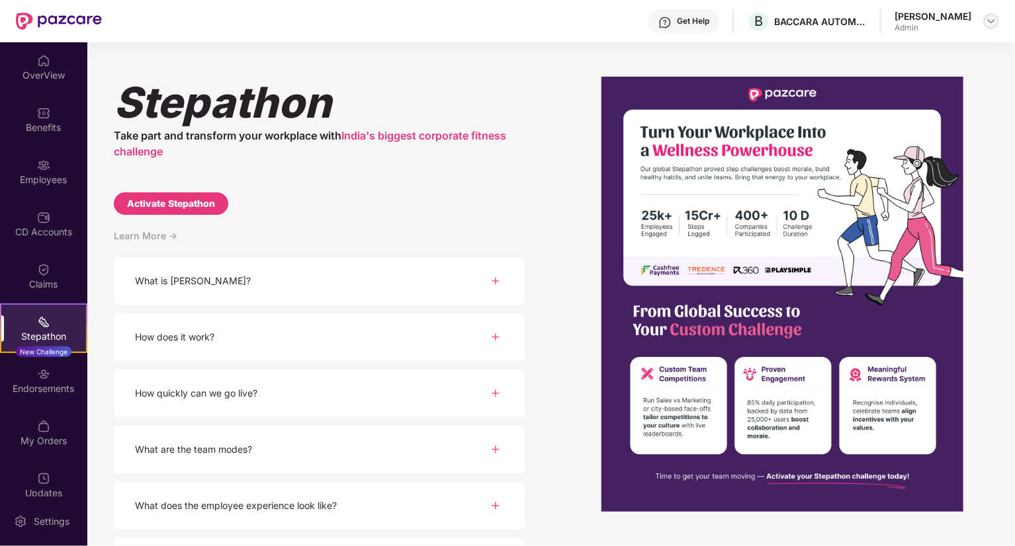
click at [993, 23] on img at bounding box center [990, 21] width 11 height 11
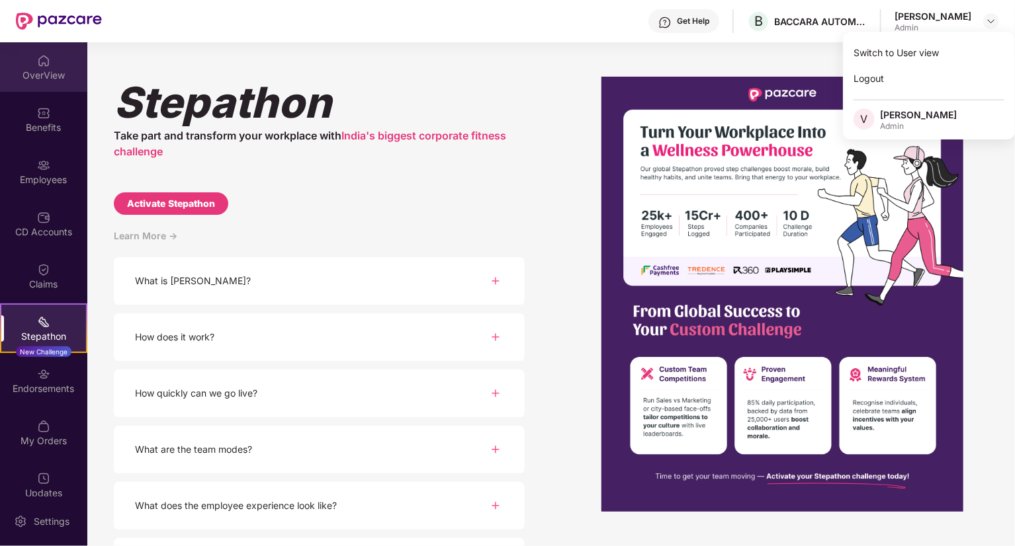
click at [38, 65] on img at bounding box center [43, 60] width 13 height 13
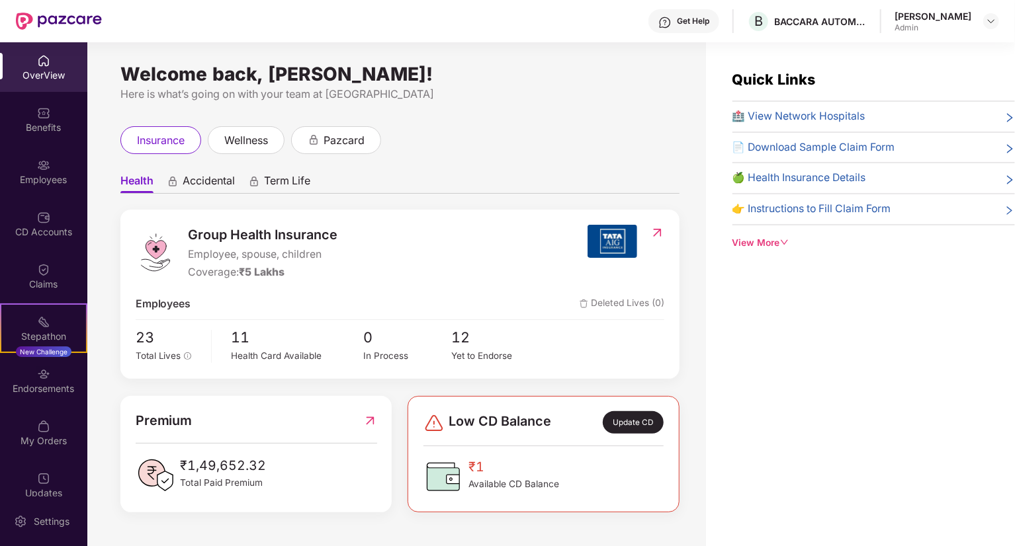
click at [210, 178] on span "Accidental" at bounding box center [209, 183] width 52 height 19
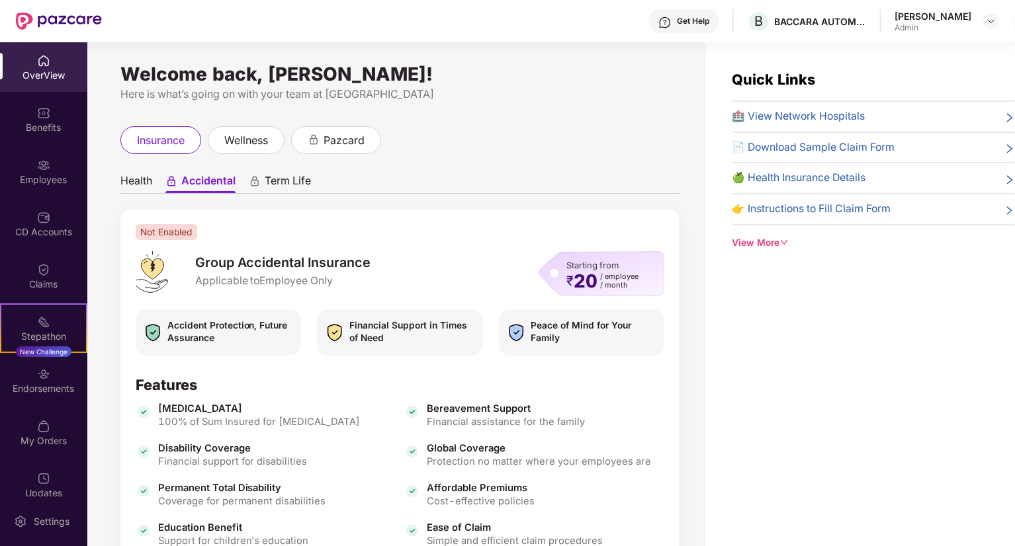
click at [270, 179] on span "Term Life" at bounding box center [288, 183] width 46 height 19
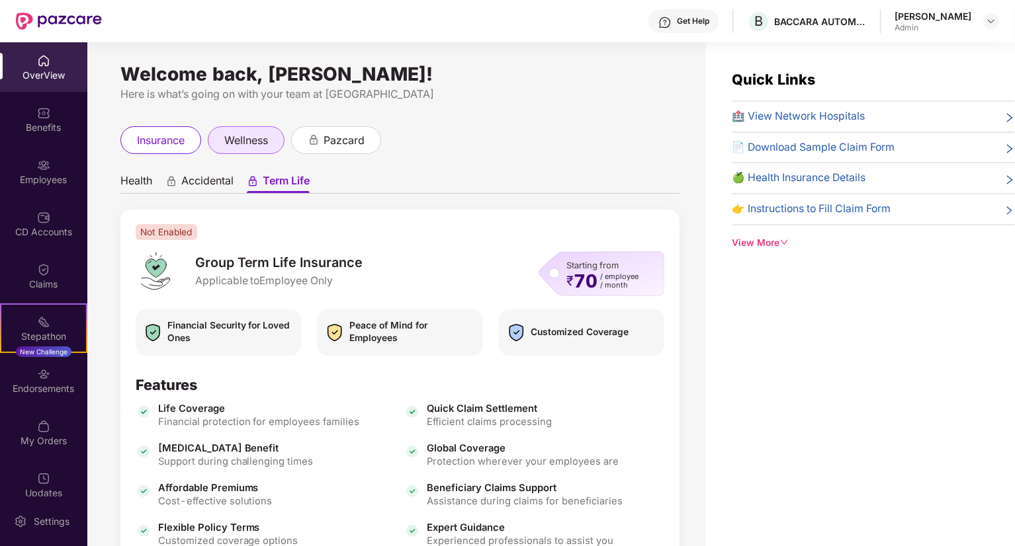
click at [265, 134] on span "wellness" at bounding box center [246, 140] width 44 height 17
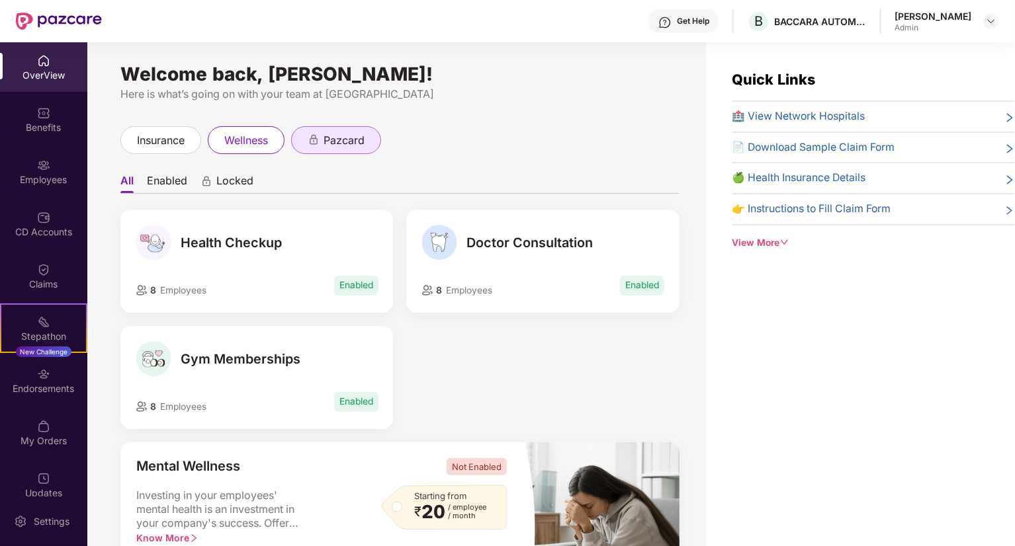
click at [364, 147] on span "pazcard" at bounding box center [343, 140] width 41 height 17
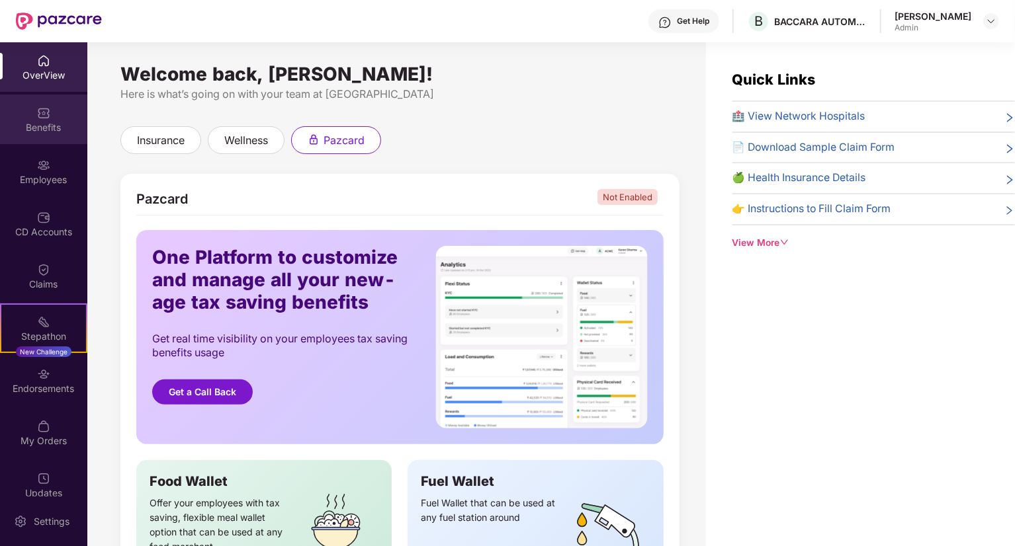
click at [38, 124] on div "Benefits" at bounding box center [43, 127] width 87 height 13
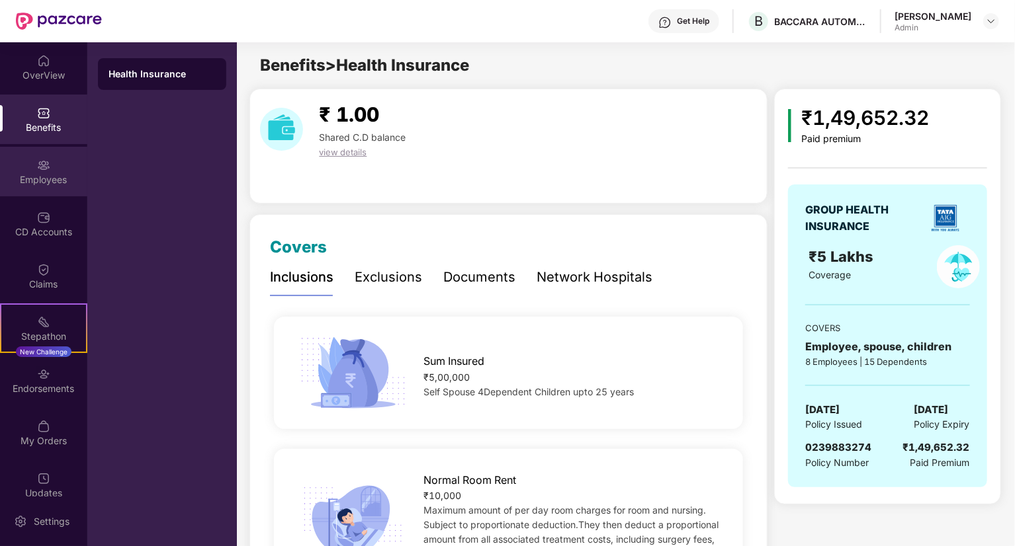
click at [51, 170] on div "Employees" at bounding box center [43, 172] width 87 height 50
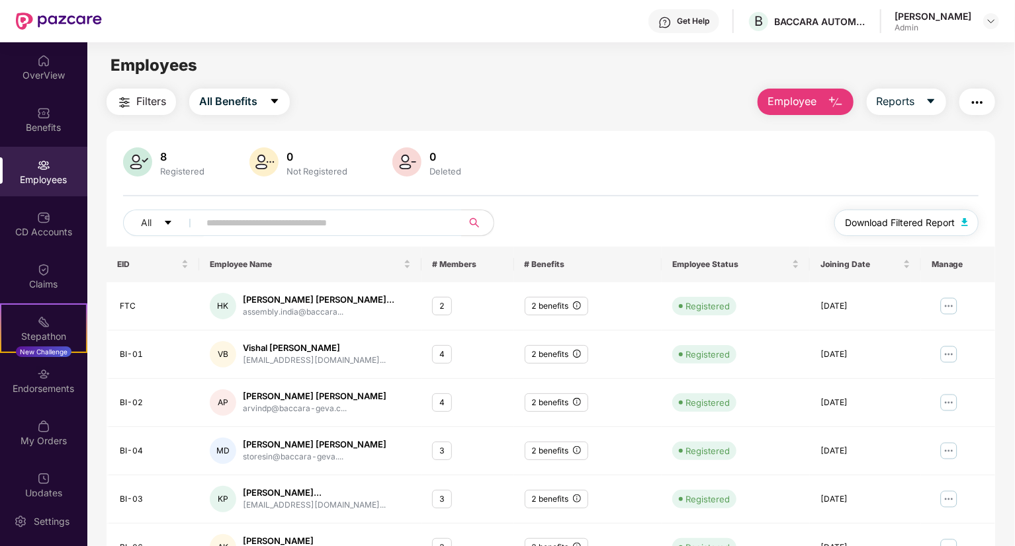
click at [919, 229] on span "Download Filtered Report" at bounding box center [900, 223] width 110 height 15
click at [993, 11] on div "[PERSON_NAME] Admin" at bounding box center [946, 21] width 104 height 23
click at [993, 22] on img at bounding box center [990, 21] width 11 height 11
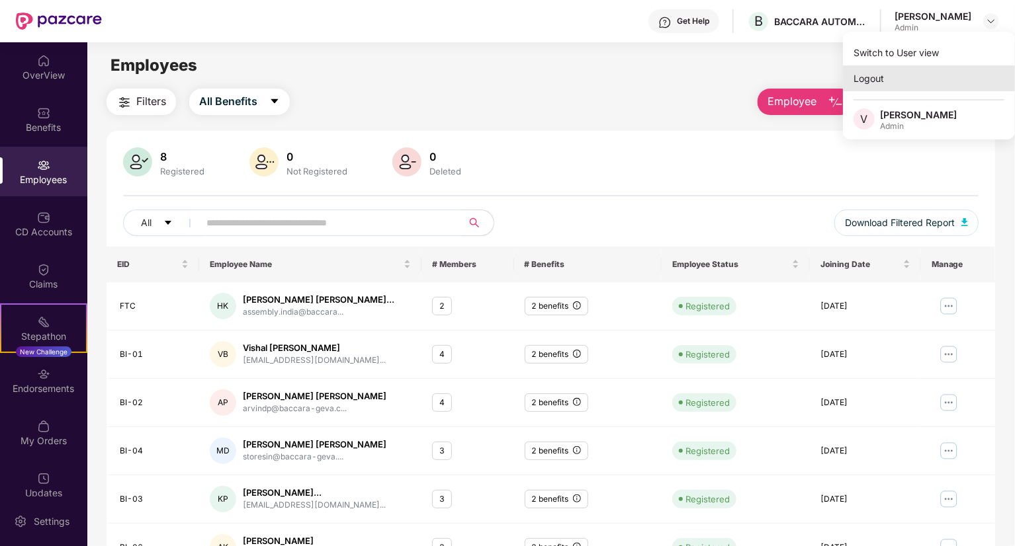
click at [868, 81] on div "Logout" at bounding box center [929, 78] width 172 height 26
